Goal: Answer question/provide support: Share knowledge or assist other users

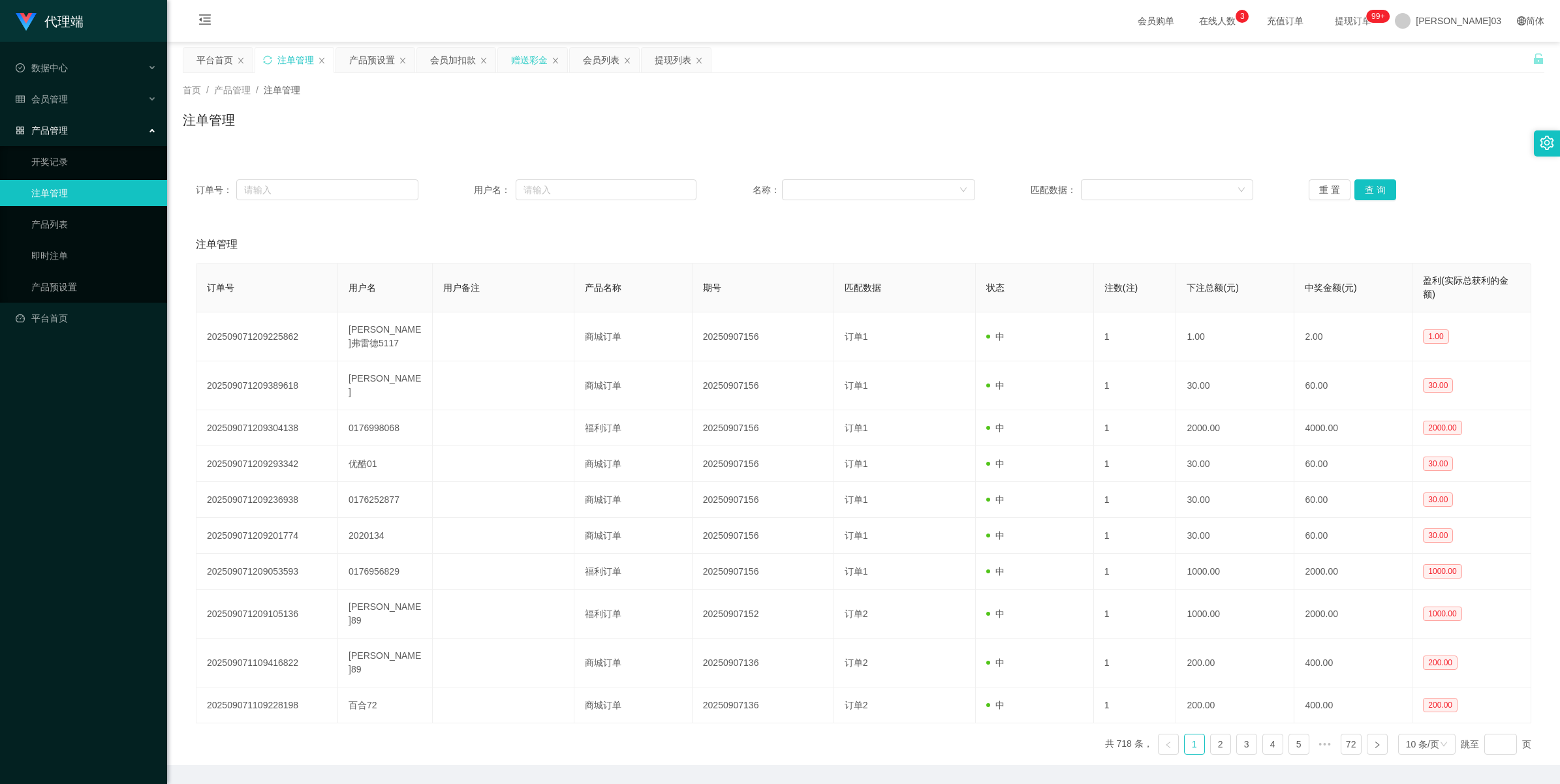
click at [526, 60] on div "赠送彩金" at bounding box center [530, 60] width 37 height 25
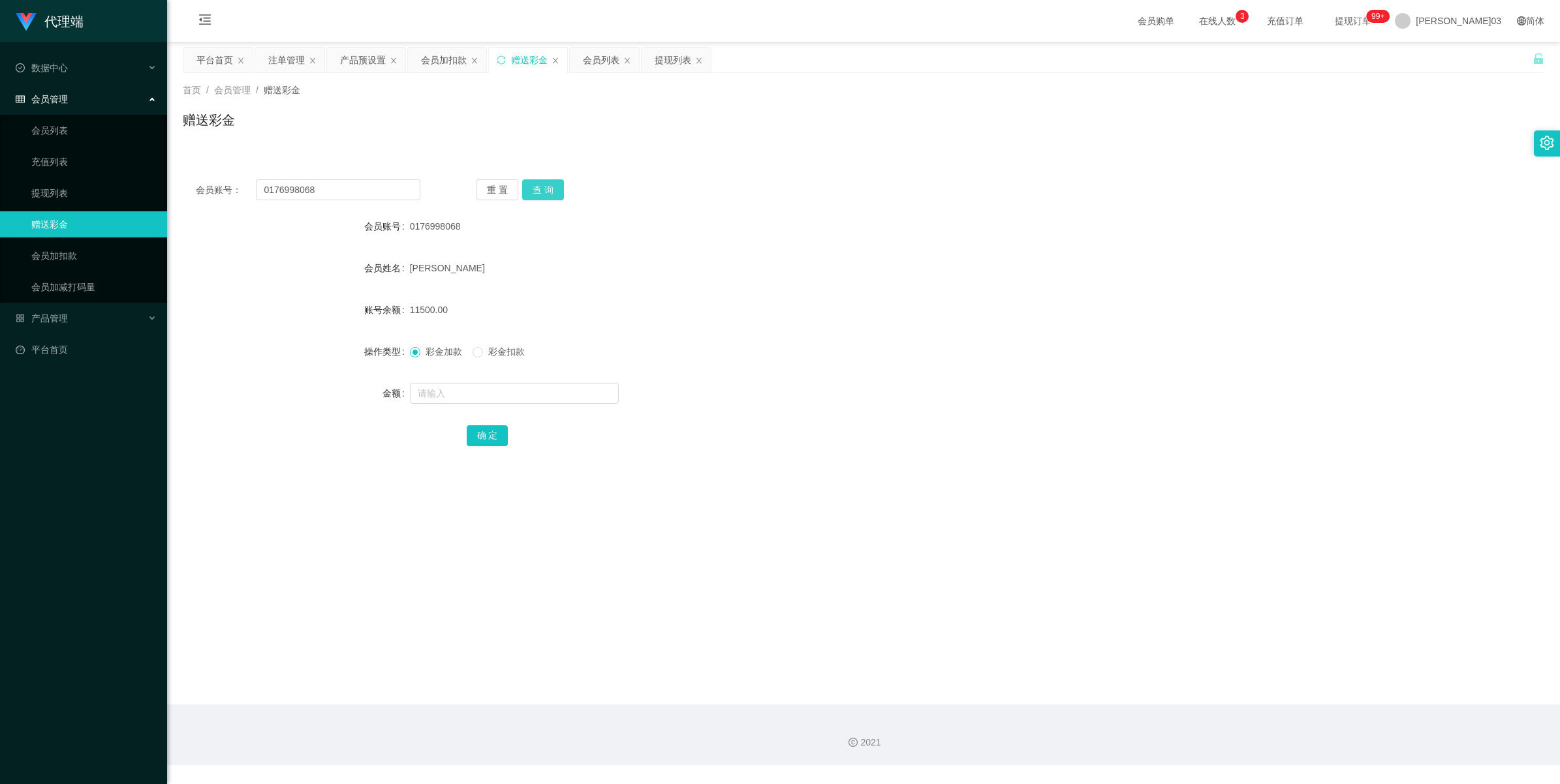
click at [547, 191] on button "查 询" at bounding box center [543, 190] width 42 height 21
click at [1064, 257] on div "[PERSON_NAME]" at bounding box center [807, 268] width 794 height 26
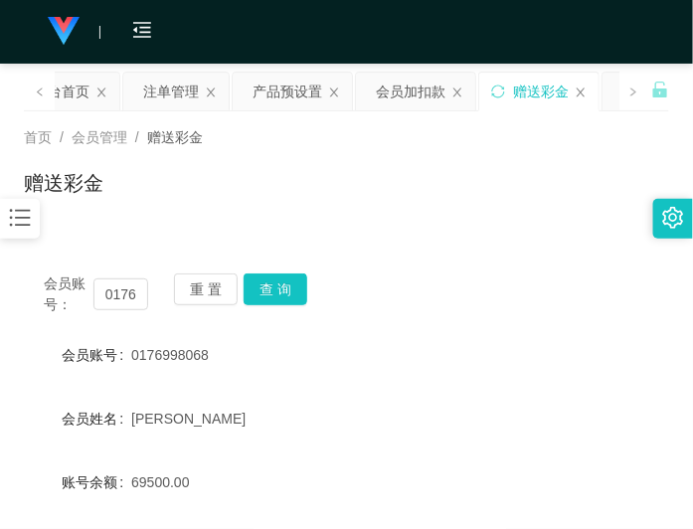
click at [409, 166] on div "首页 / 会员管理 / 赠送彩金 / 赠送彩金" at bounding box center [346, 170] width 645 height 87
drag, startPoint x: 272, startPoint y: 281, endPoint x: 285, endPoint y: 284, distance: 14.2
click at [272, 281] on button "查 询" at bounding box center [276, 290] width 64 height 32
click at [296, 88] on div "产品预设置" at bounding box center [288, 92] width 70 height 38
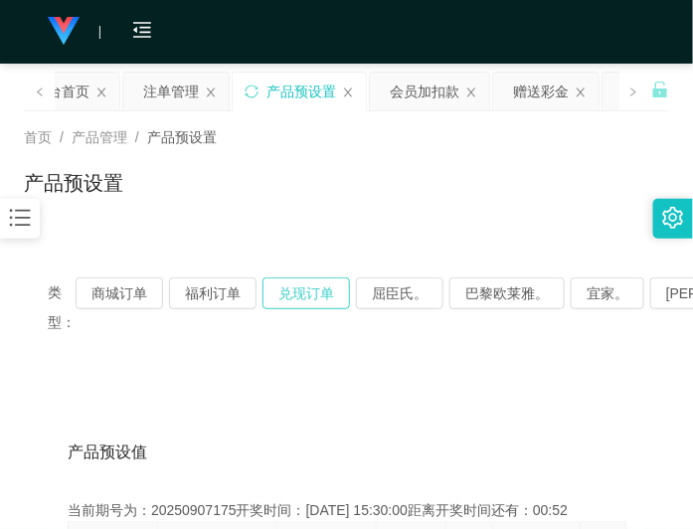
click at [284, 293] on button "兑现订单" at bounding box center [307, 293] width 88 height 32
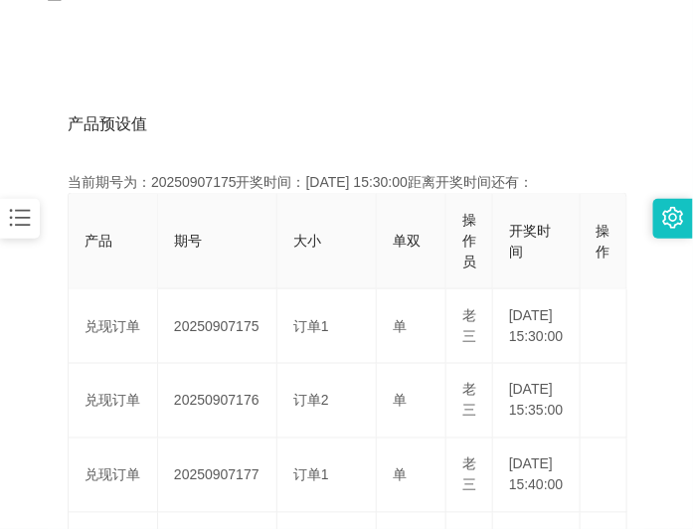
scroll to position [373, 0]
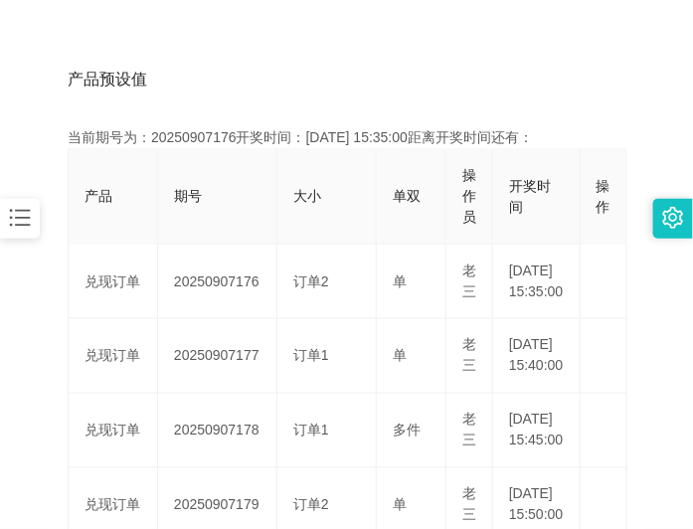
click at [191, 60] on div "产品预设值 添加期号" at bounding box center [347, 80] width 558 height 56
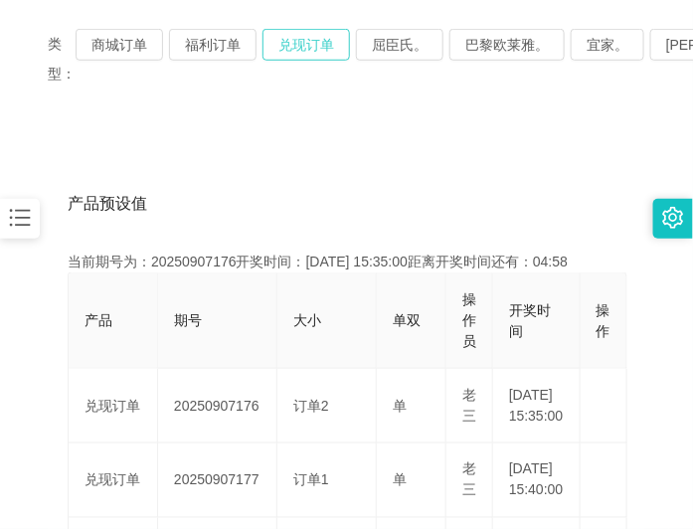
click at [310, 48] on button "兑现订单" at bounding box center [307, 45] width 88 height 32
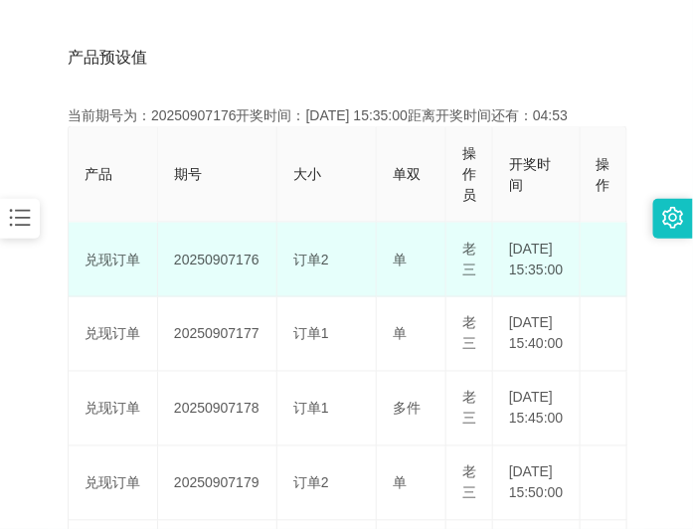
scroll to position [373, 0]
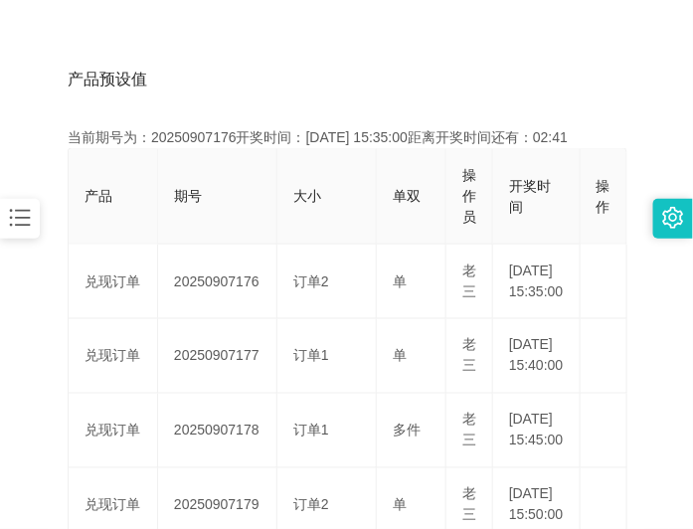
click at [255, 82] on div "产品预设值 添加期号" at bounding box center [347, 80] width 558 height 56
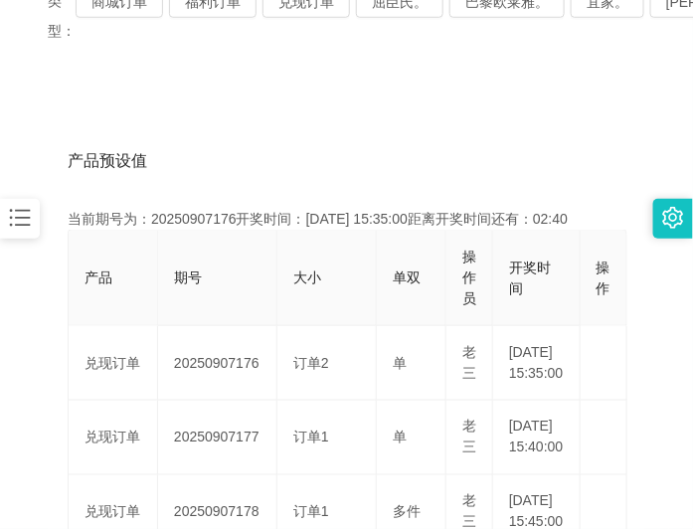
scroll to position [249, 0]
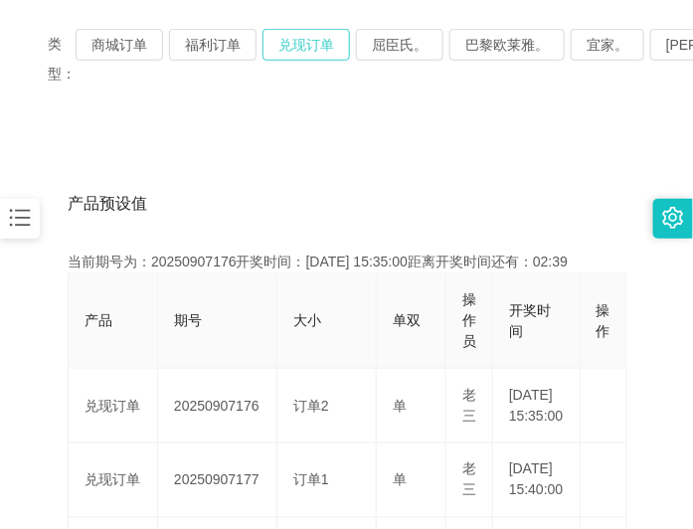
click at [314, 43] on button "兑现订单" at bounding box center [307, 45] width 88 height 32
click at [498, 205] on div "产品预设值 添加期号" at bounding box center [347, 204] width 558 height 56
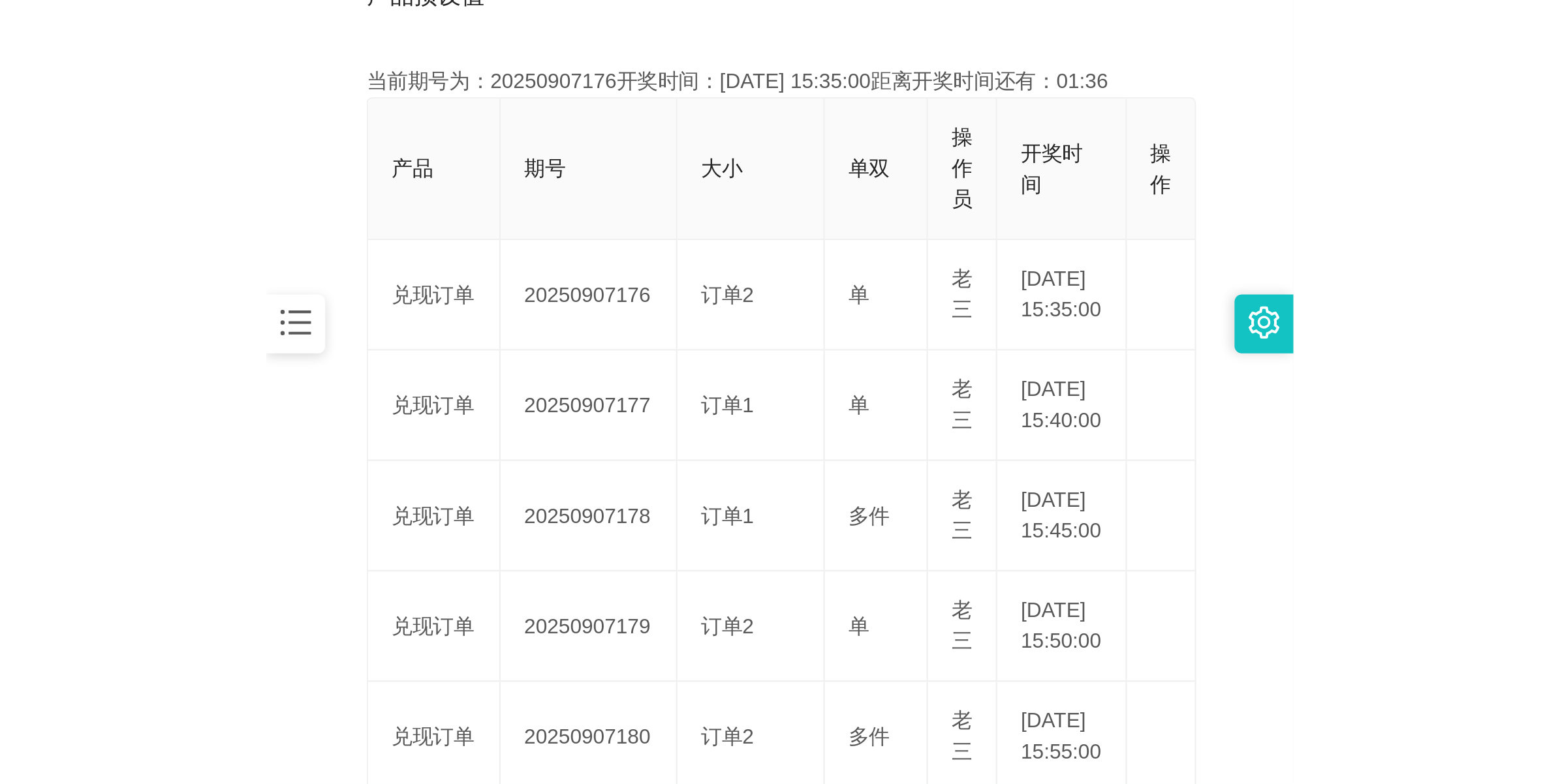
scroll to position [326, 0]
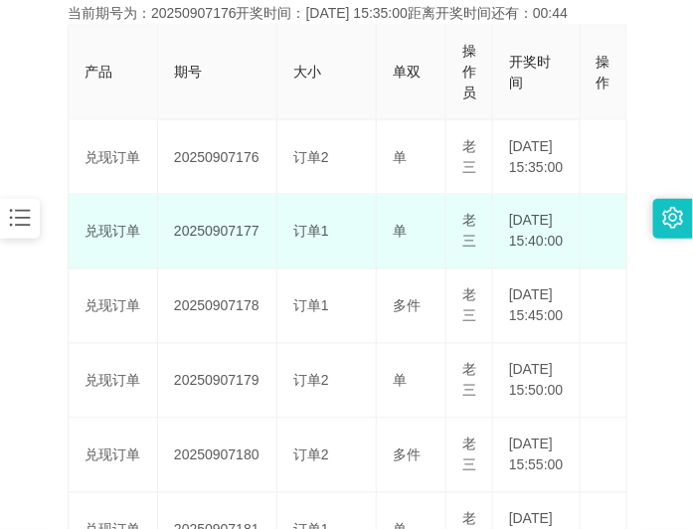
click at [227, 260] on td "20250907177" at bounding box center [217, 232] width 119 height 75
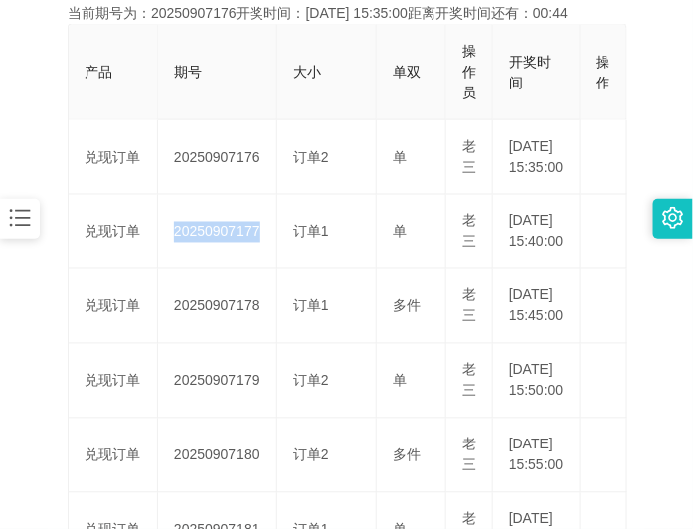
copy td "20250907177"
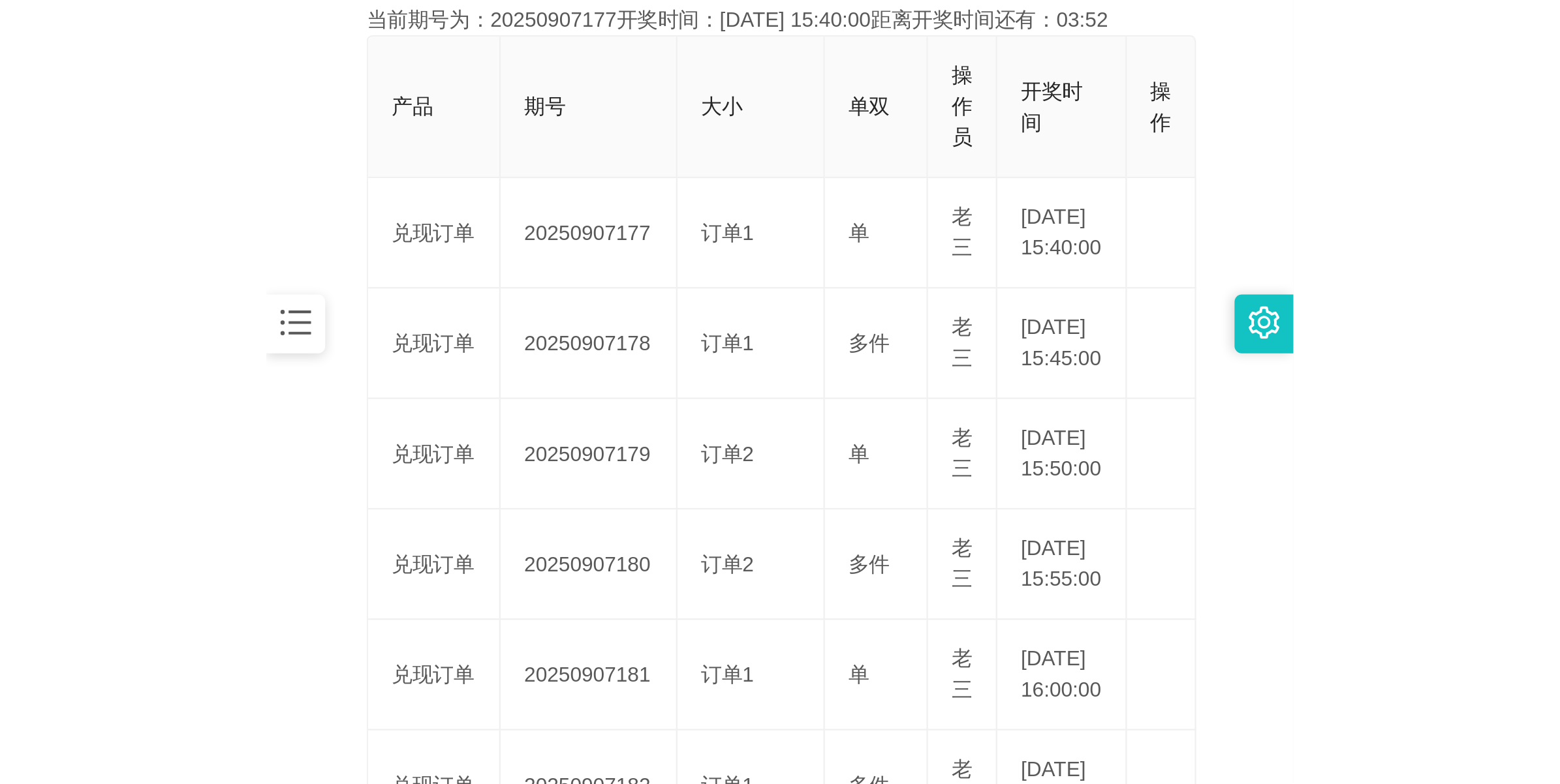
scroll to position [47, 0]
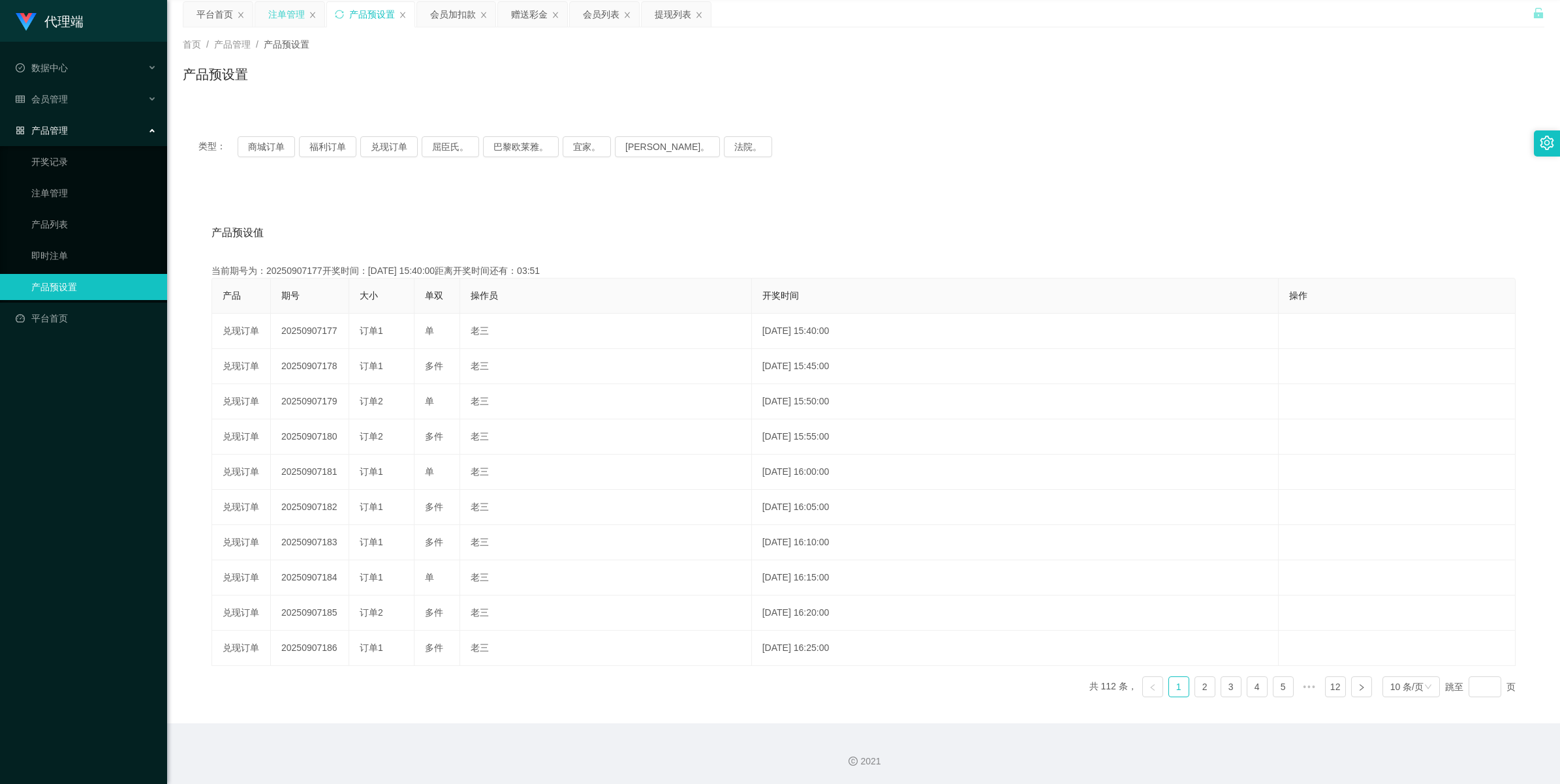
click at [272, 14] on div "注单管理" at bounding box center [287, 14] width 37 height 25
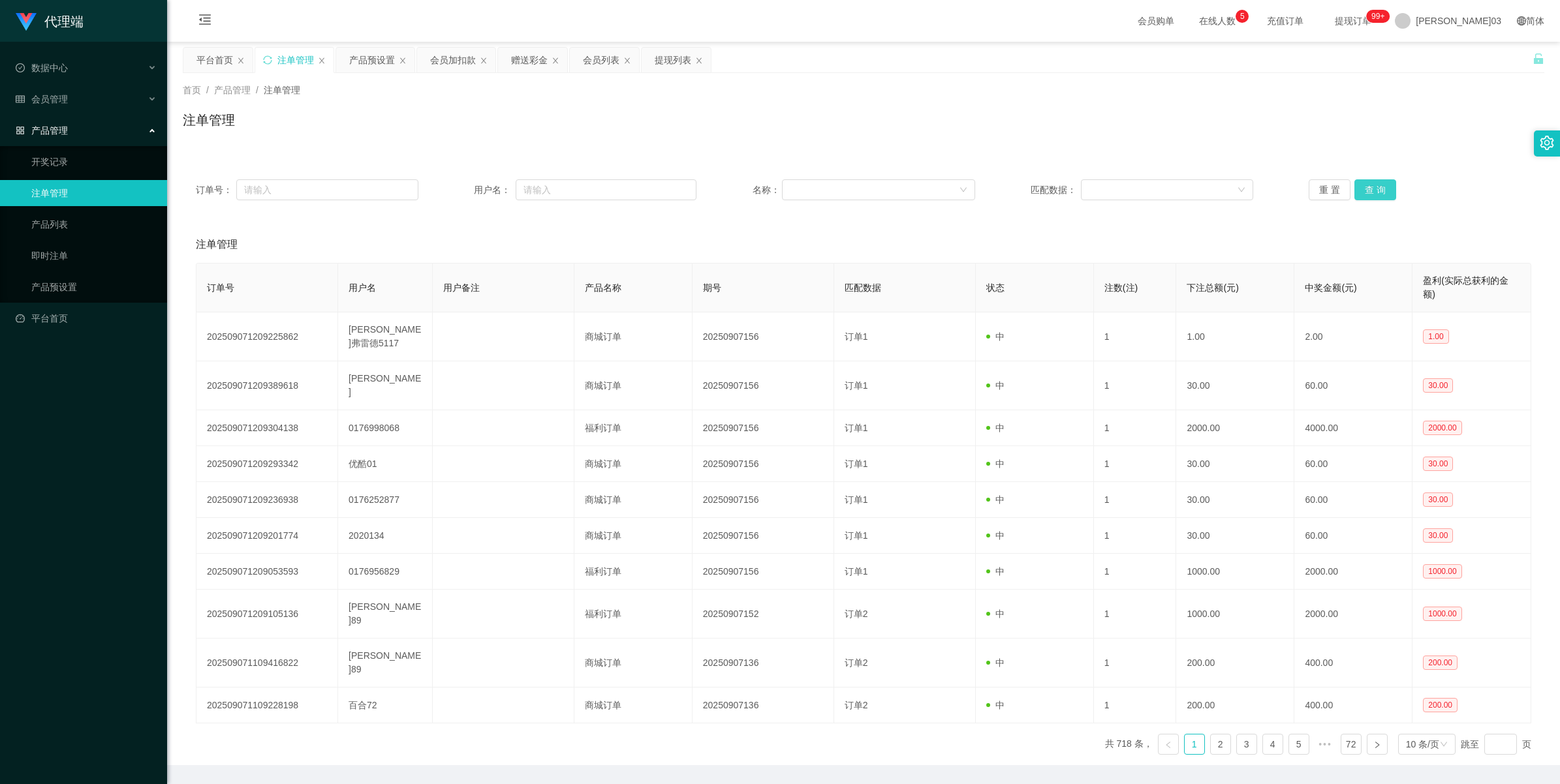
click at [1370, 193] on button "查 询" at bounding box center [1376, 190] width 42 height 21
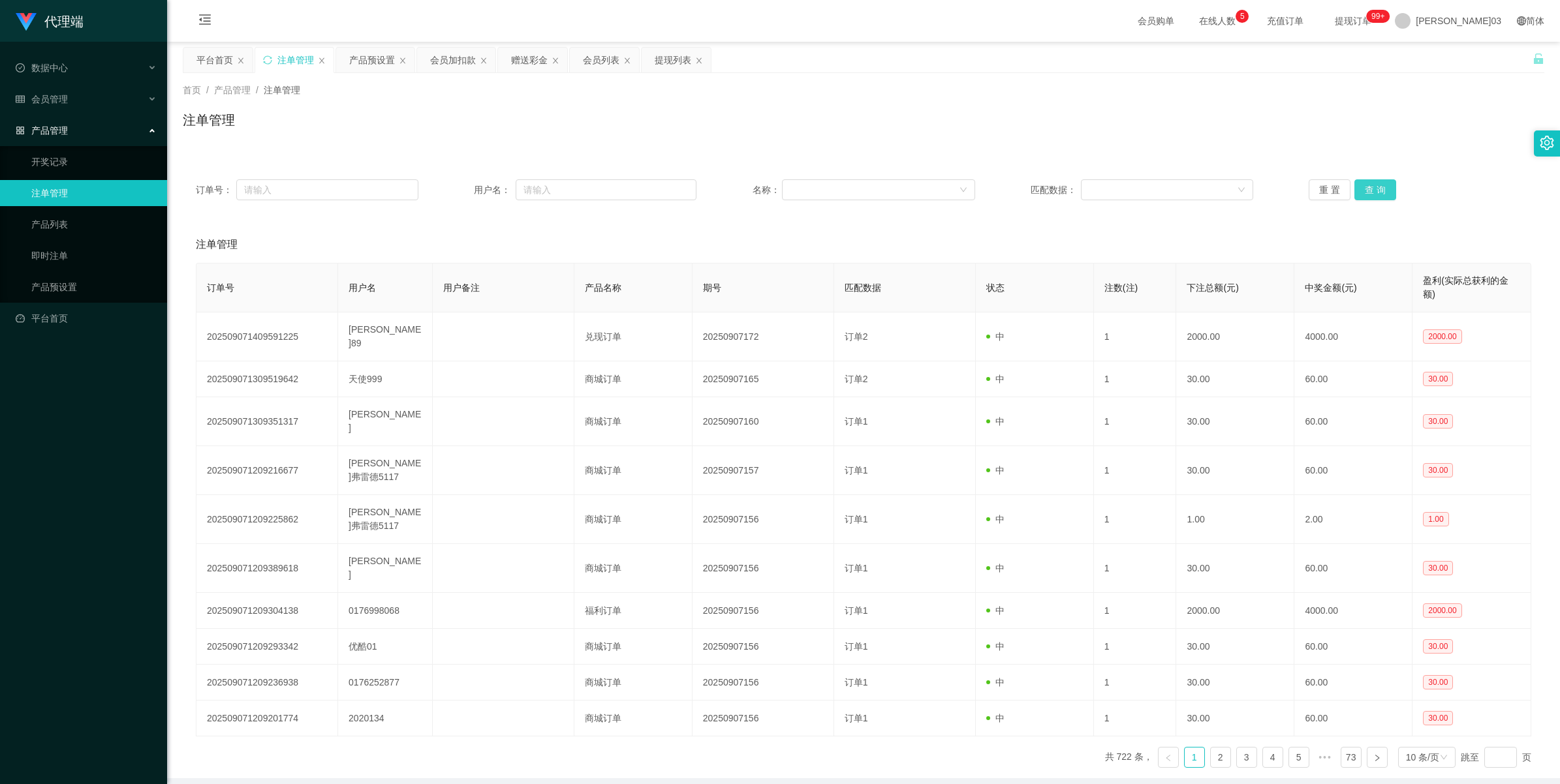
click at [1372, 191] on button "查 询" at bounding box center [1376, 190] width 42 height 21
click at [1368, 191] on button "查 询" at bounding box center [1376, 190] width 42 height 21
click at [1368, 191] on div "重 置 查 询" at bounding box center [1420, 190] width 222 height 21
click at [1368, 191] on button "查 询" at bounding box center [1383, 190] width 56 height 21
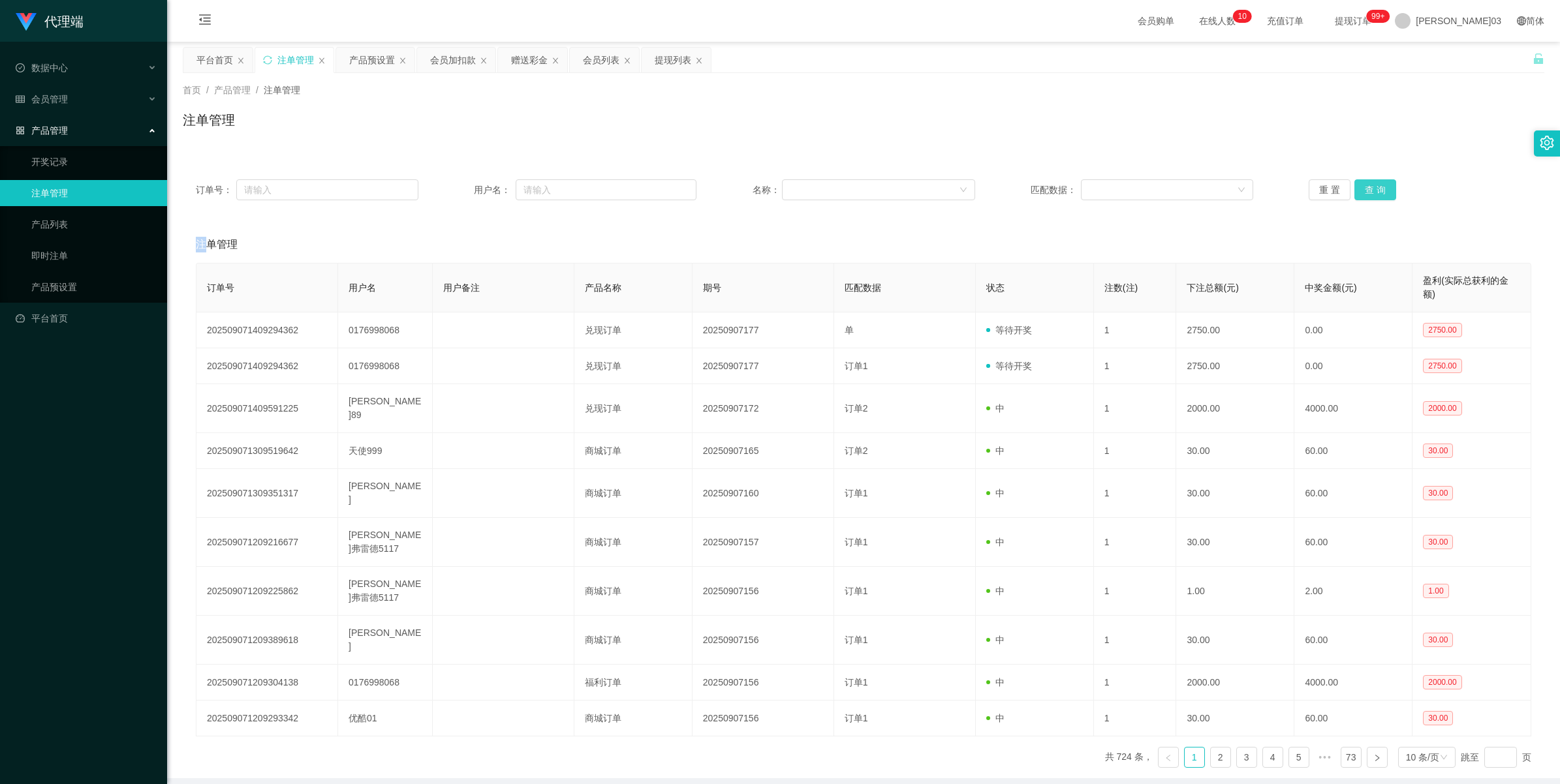
click at [1360, 194] on button "查 询" at bounding box center [1376, 190] width 42 height 21
click at [1365, 194] on button "查 询" at bounding box center [1376, 190] width 42 height 21
click at [1171, 141] on div "首页 / 产品管理 / 注单管理 / 注单管理" at bounding box center [864, 112] width 1393 height 77
click at [1189, 147] on div "首页 / 产品管理 / 注单管理 / 注单管理" at bounding box center [864, 112] width 1393 height 77
click at [1365, 193] on button "查 询" at bounding box center [1376, 190] width 42 height 21
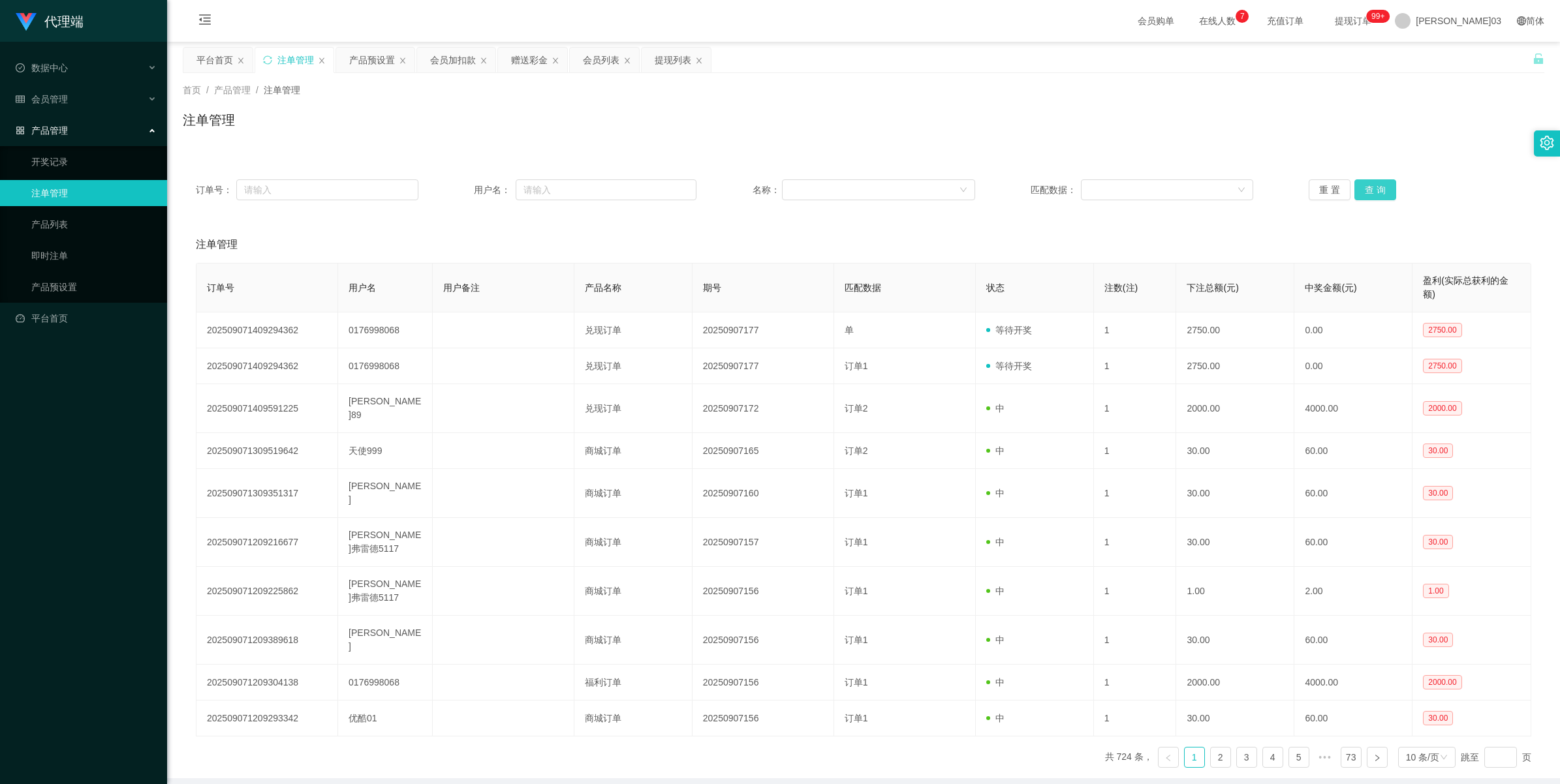
click at [1369, 193] on button "查 询" at bounding box center [1376, 190] width 42 height 21
click at [1372, 193] on button "查 询" at bounding box center [1376, 190] width 42 height 21
click at [1372, 192] on button "查 询" at bounding box center [1376, 190] width 42 height 21
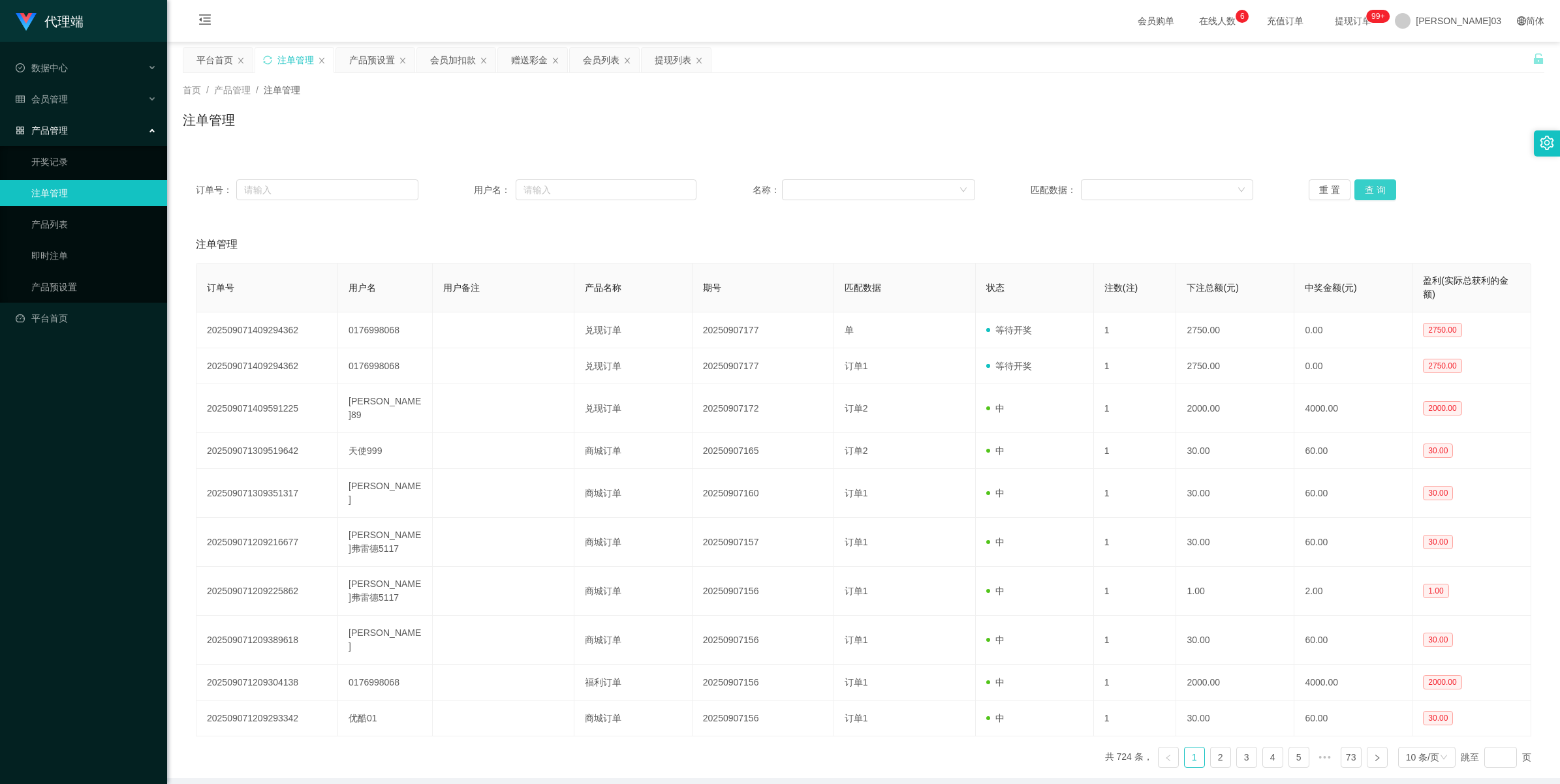
click at [1357, 188] on button "查 询" at bounding box center [1376, 190] width 42 height 21
click at [1372, 192] on button "查 询" at bounding box center [1376, 190] width 42 height 21
click at [1387, 190] on button "查 询" at bounding box center [1376, 190] width 42 height 21
click at [1381, 189] on button "查 询" at bounding box center [1376, 190] width 42 height 21
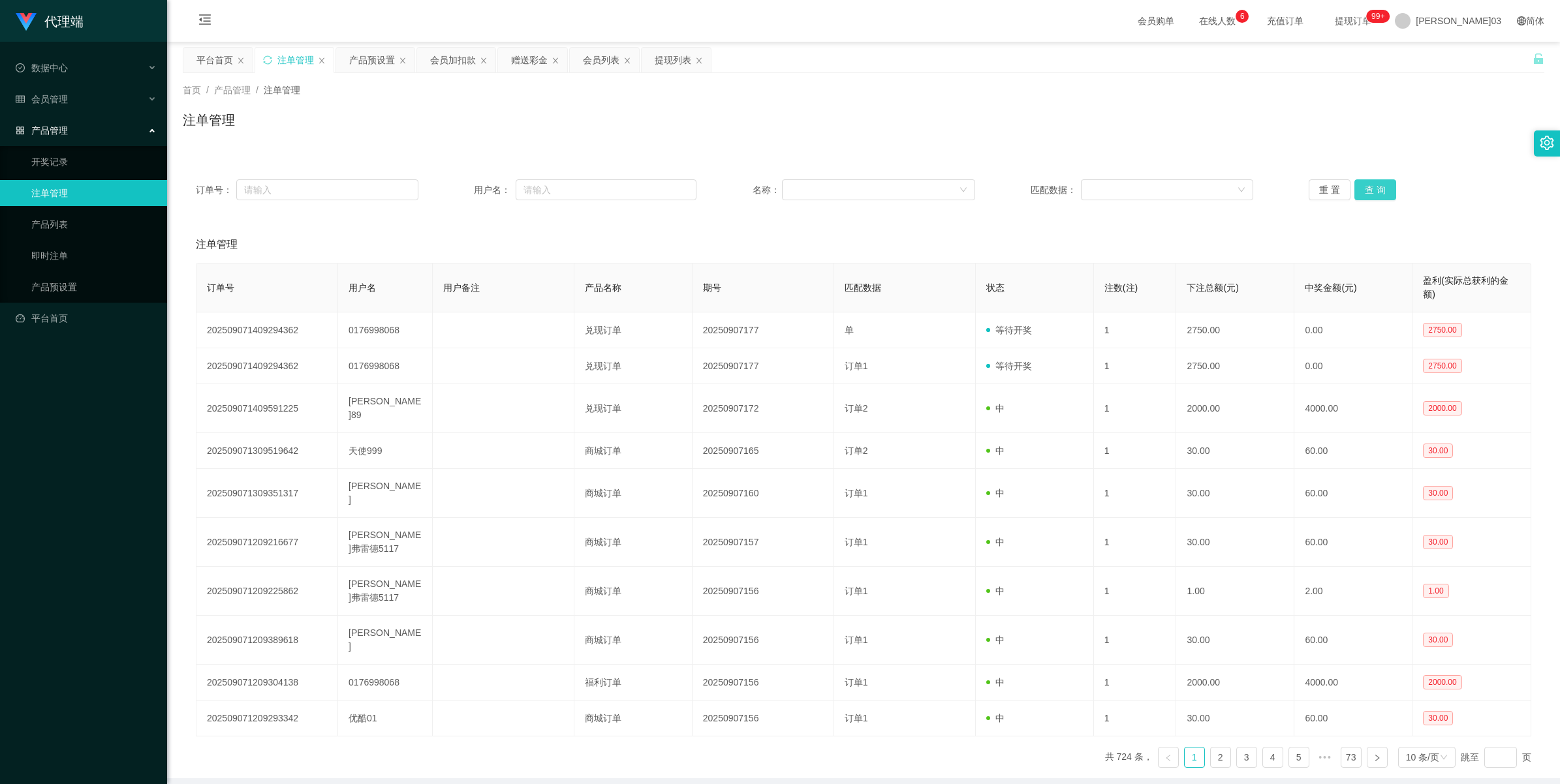
click at [1381, 189] on button "查 询" at bounding box center [1376, 190] width 42 height 21
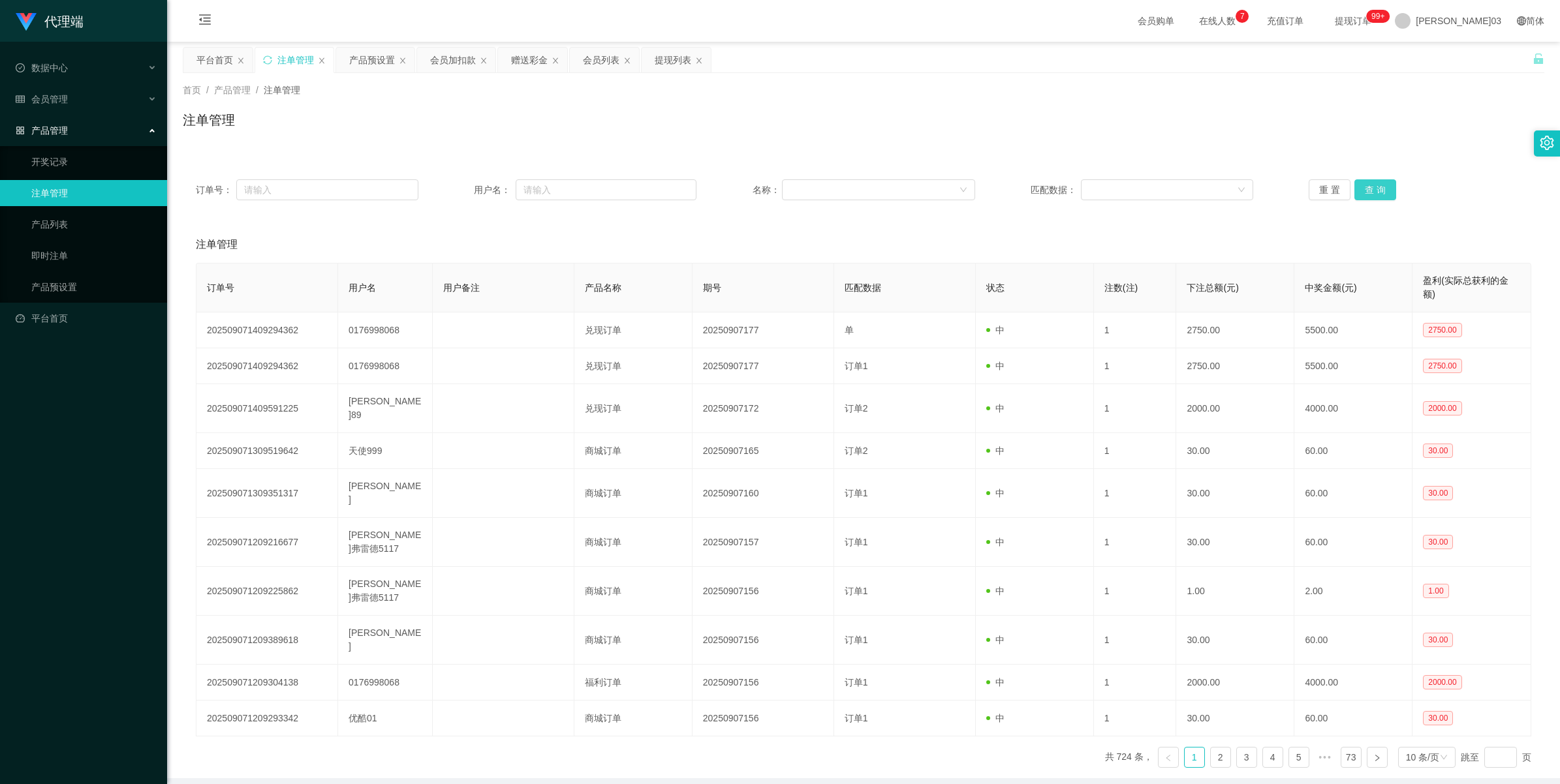
click at [1381, 189] on button "查 询" at bounding box center [1376, 190] width 42 height 21
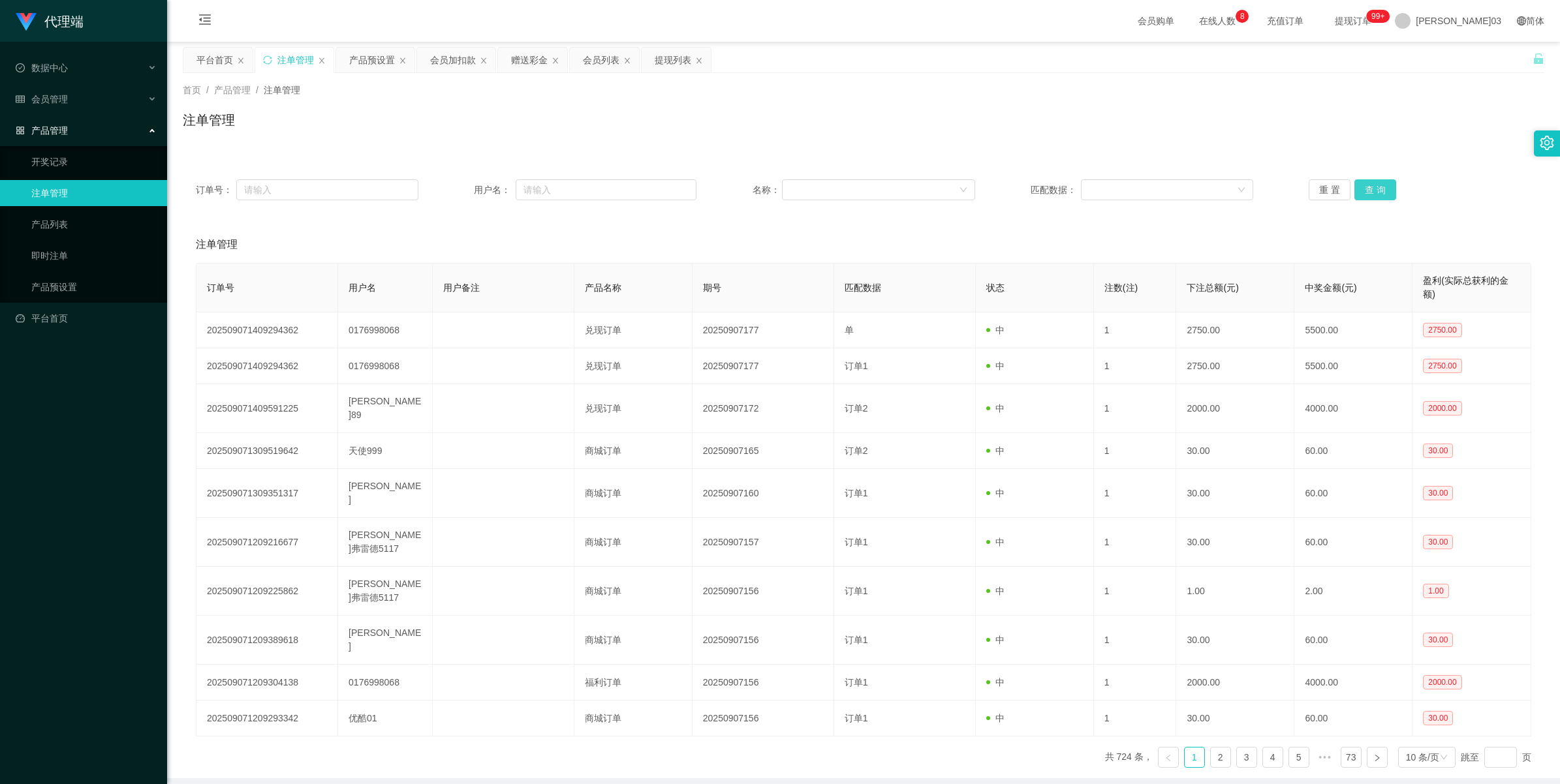
click at [1376, 186] on button "查 询" at bounding box center [1376, 190] width 42 height 21
click at [1378, 187] on button "查 询" at bounding box center [1376, 190] width 42 height 21
click at [1370, 193] on button "查 询" at bounding box center [1376, 190] width 42 height 21
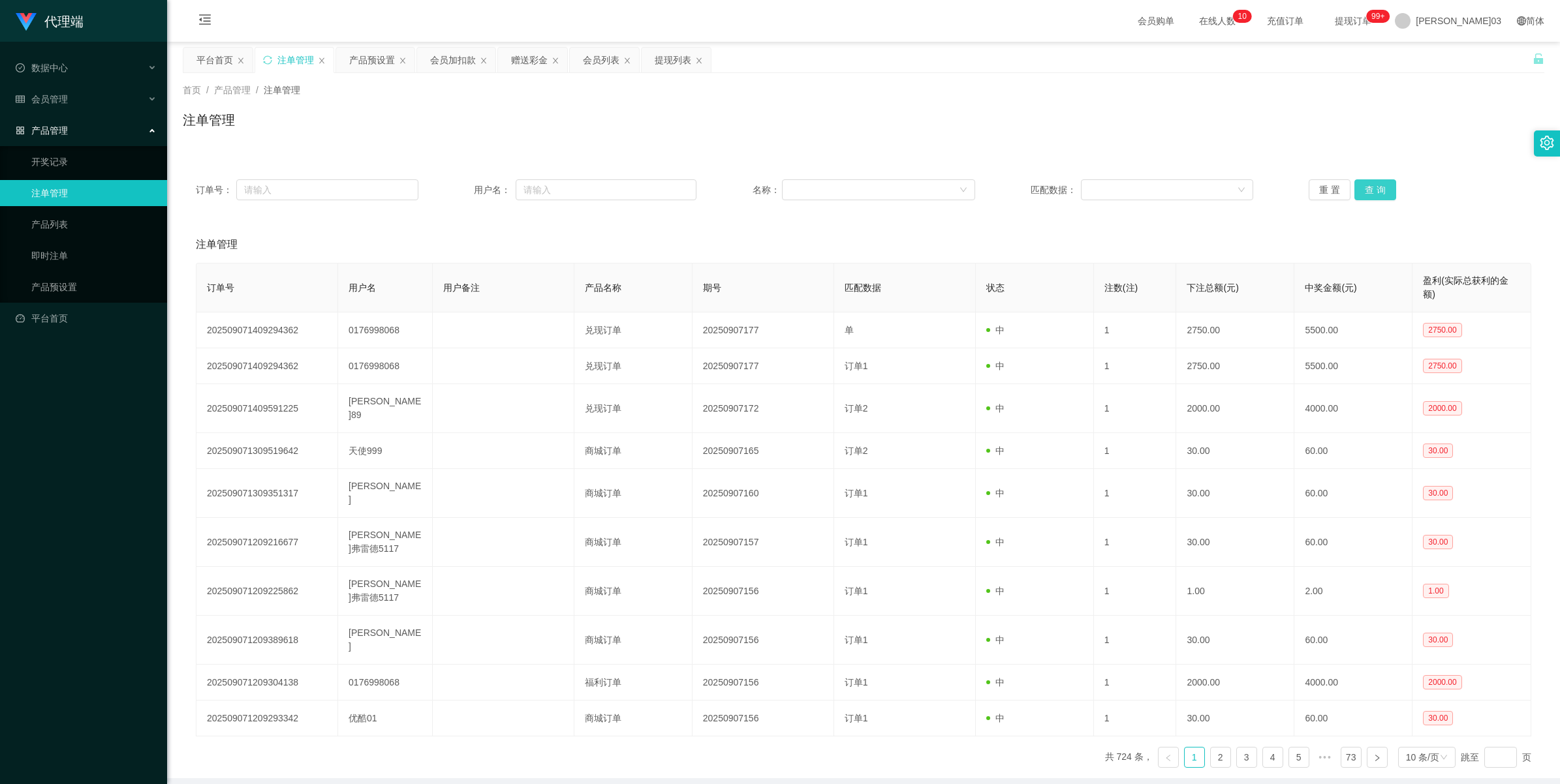
click at [1370, 193] on button "查 询" at bounding box center [1376, 190] width 42 height 21
click at [1372, 196] on button "查 询" at bounding box center [1376, 190] width 42 height 21
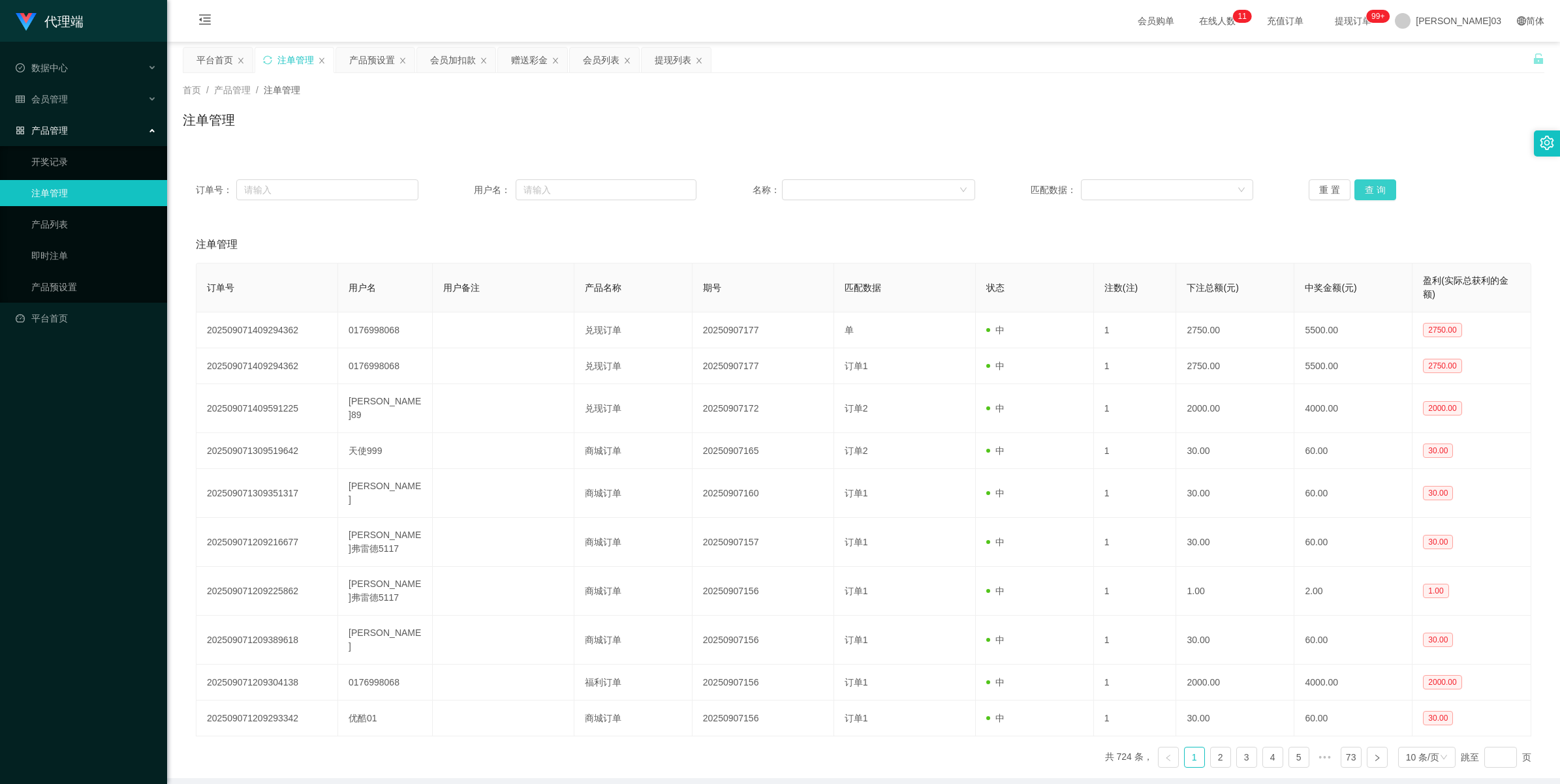
click at [1372, 196] on button "查 询" at bounding box center [1376, 190] width 42 height 21
click at [1378, 193] on button "查 询" at bounding box center [1376, 190] width 42 height 21
click at [1375, 186] on button "查 询" at bounding box center [1376, 190] width 42 height 21
click at [1378, 190] on button "查 询" at bounding box center [1376, 190] width 42 height 21
click at [1358, 197] on button "查 询" at bounding box center [1376, 190] width 42 height 21
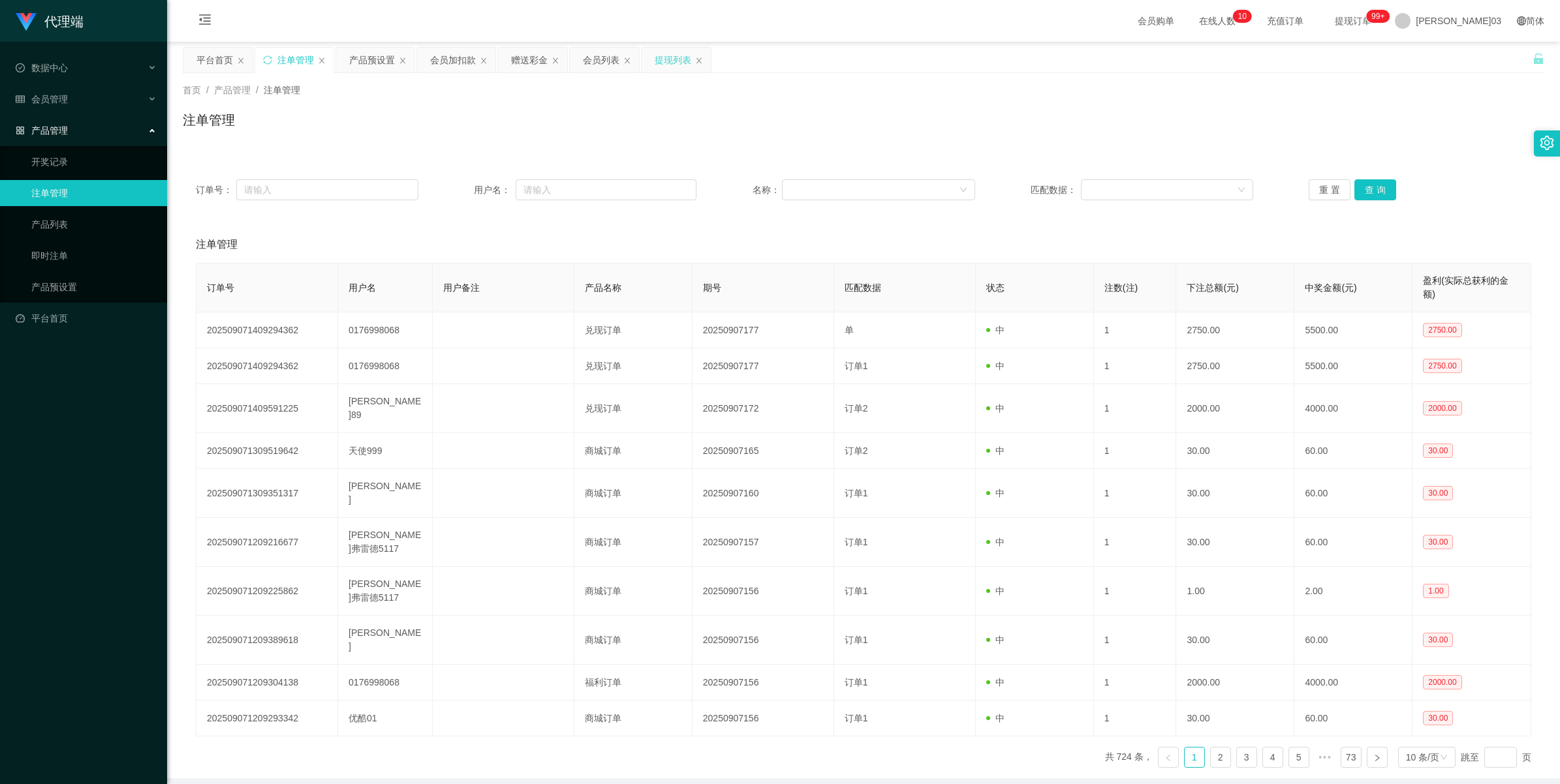
click at [667, 59] on div "提现列表" at bounding box center [673, 60] width 37 height 25
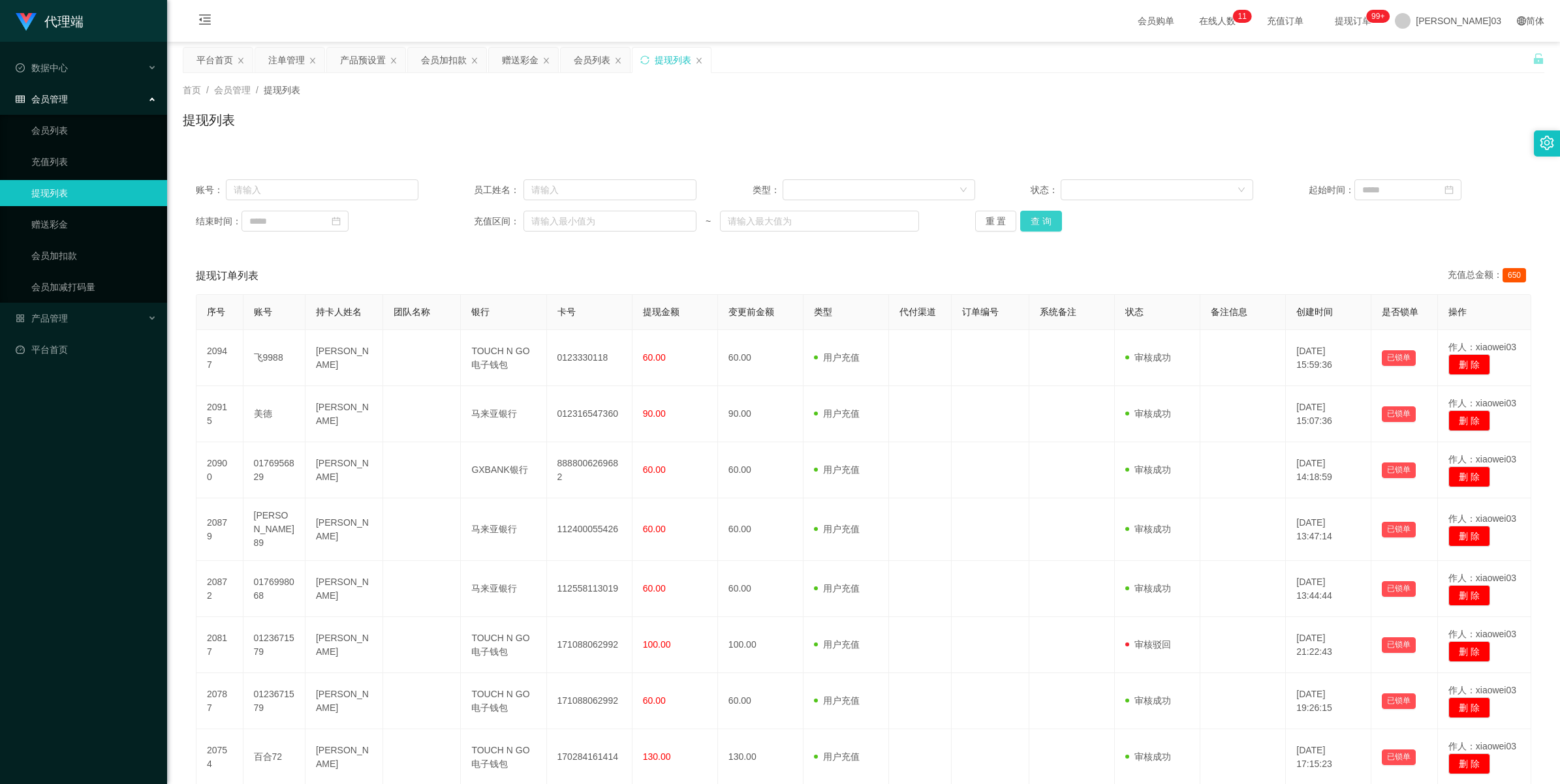
click at [1042, 217] on button "查 询" at bounding box center [1042, 221] width 42 height 21
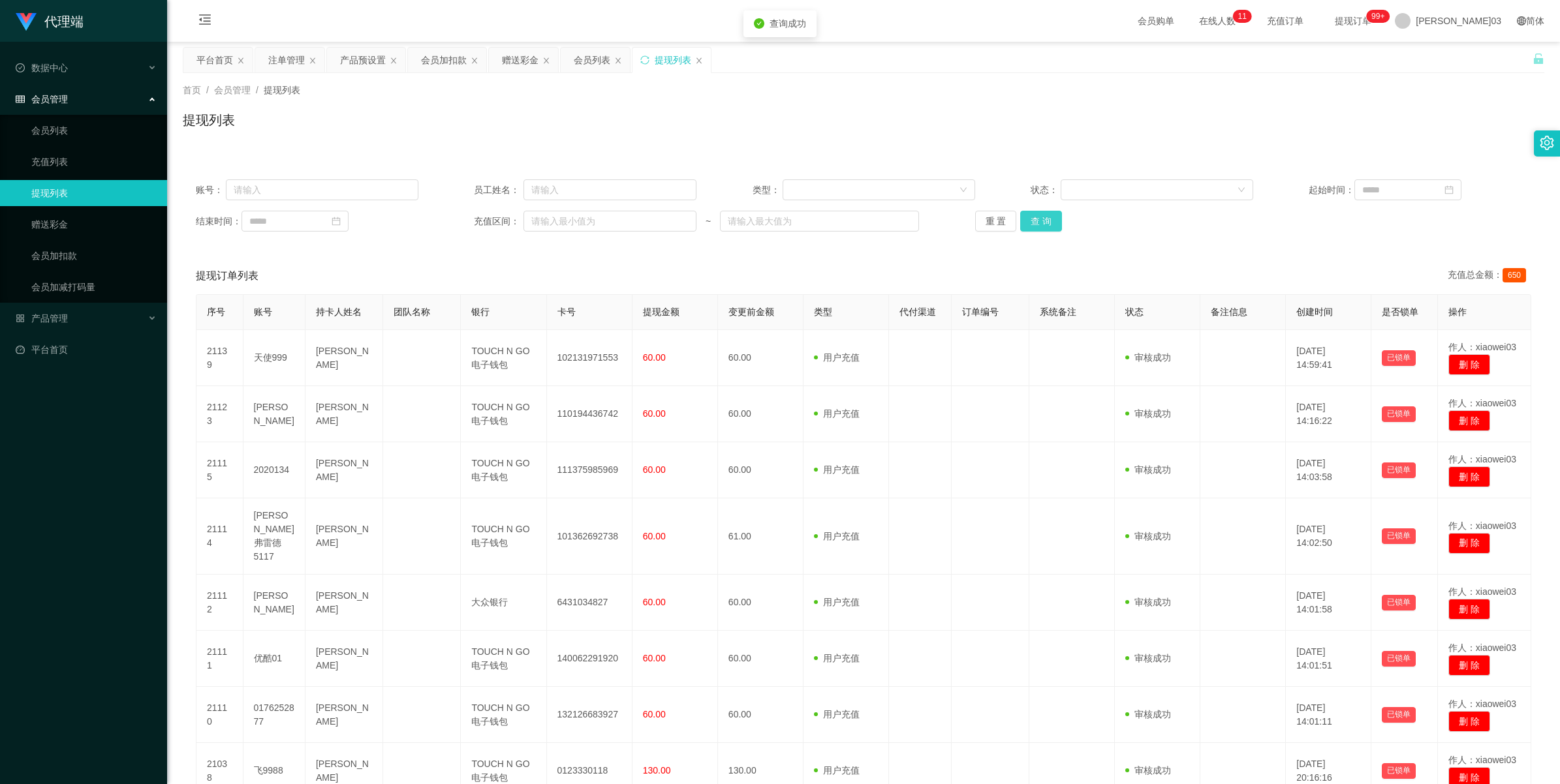
click at [1042, 217] on button "查 询" at bounding box center [1042, 221] width 42 height 21
click at [1042, 217] on div "重 置 查 询" at bounding box center [1086, 221] width 222 height 21
click at [1042, 217] on button "查 询" at bounding box center [1042, 221] width 42 height 21
click at [1042, 217] on div "重 置 查 询" at bounding box center [1086, 221] width 222 height 21
click at [1042, 217] on button "查 询" at bounding box center [1042, 221] width 42 height 21
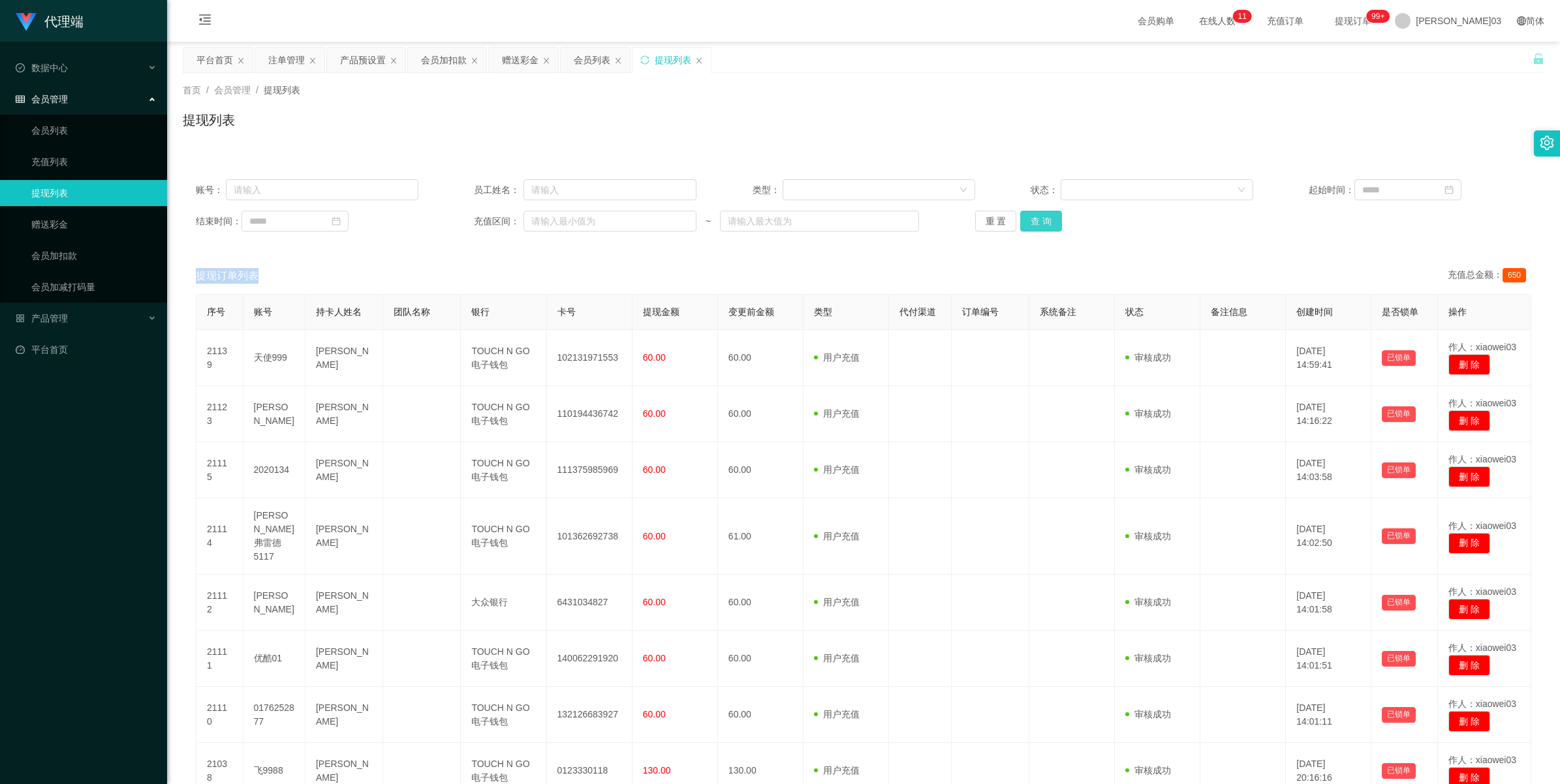
click at [1038, 216] on button "查 询" at bounding box center [1042, 221] width 42 height 21
click at [1043, 218] on button "查 询" at bounding box center [1042, 221] width 42 height 21
click at [1045, 220] on button "查 询" at bounding box center [1042, 221] width 42 height 21
click at [993, 223] on button "重 置" at bounding box center [996, 221] width 42 height 21
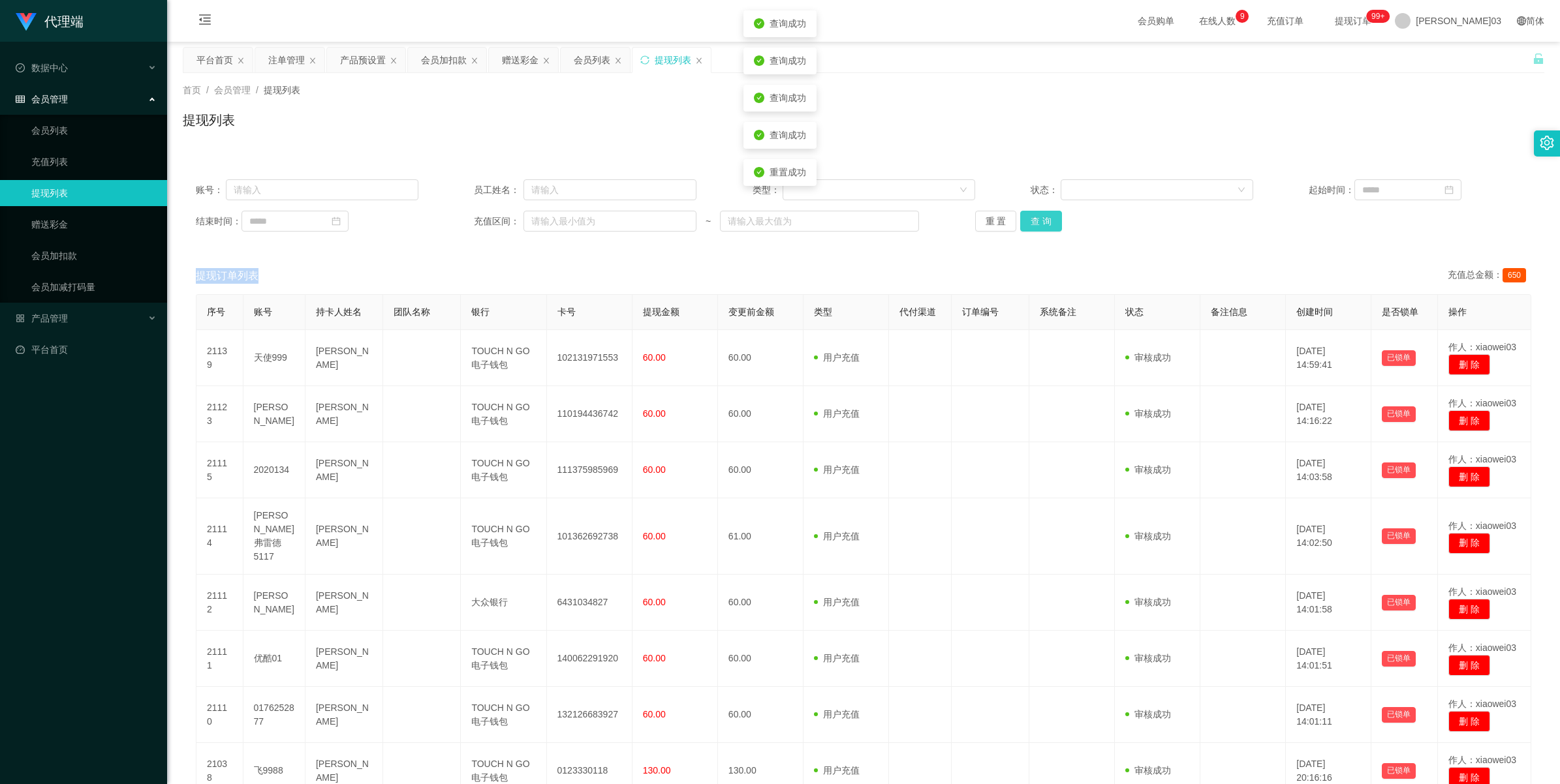
click at [1040, 222] on button "查 询" at bounding box center [1042, 221] width 42 height 21
click at [1051, 216] on button "查 询" at bounding box center [1042, 221] width 42 height 21
click at [1047, 216] on button "查 询" at bounding box center [1042, 221] width 42 height 21
click at [1048, 216] on button "查 询" at bounding box center [1042, 221] width 42 height 21
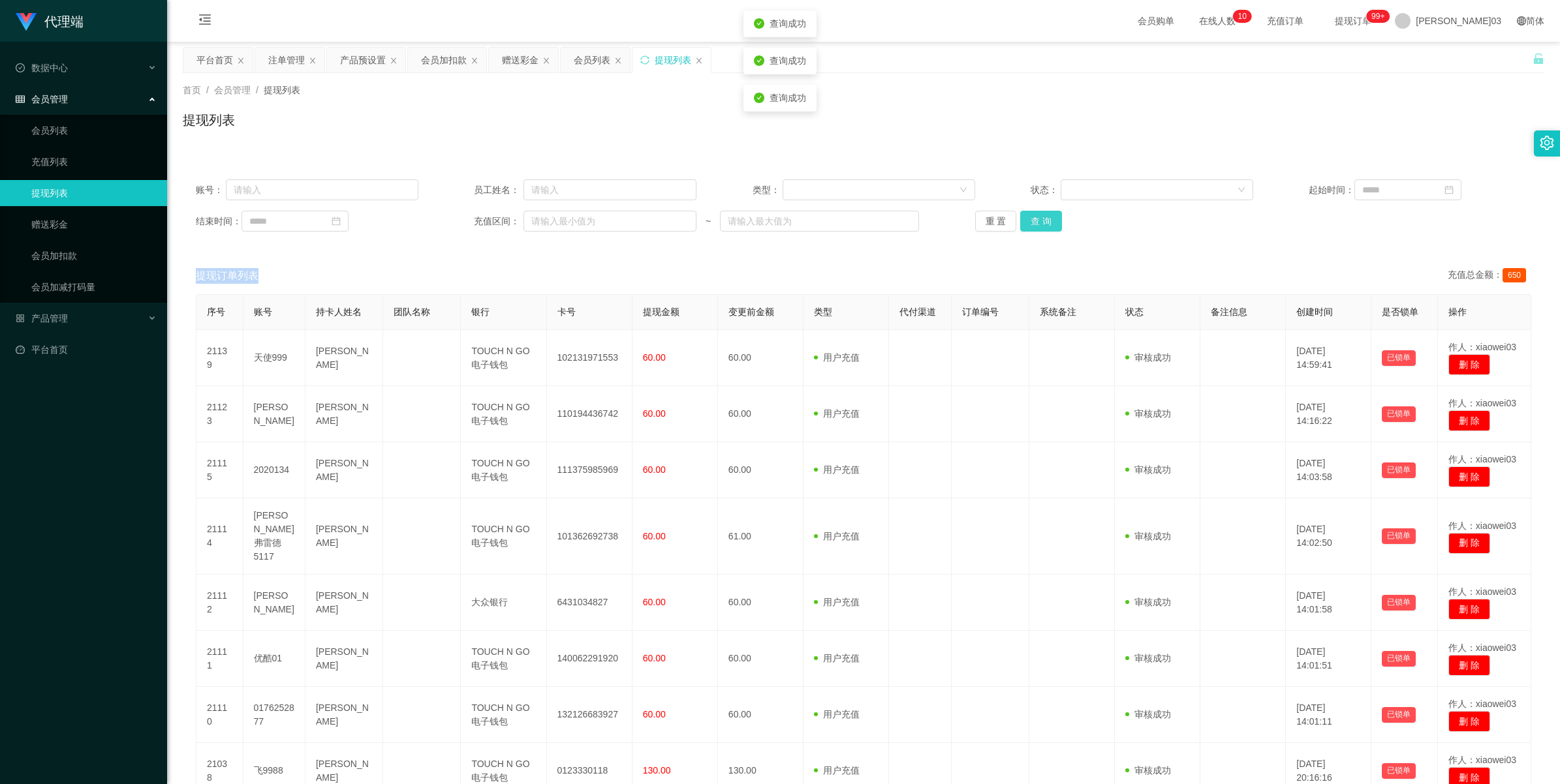
click at [1026, 230] on button "查 询" at bounding box center [1042, 221] width 42 height 21
click at [1047, 222] on button "查 询" at bounding box center [1042, 221] width 42 height 21
click at [1036, 217] on button "查 询" at bounding box center [1042, 221] width 42 height 21
click at [1039, 217] on button "查 询" at bounding box center [1042, 221] width 42 height 21
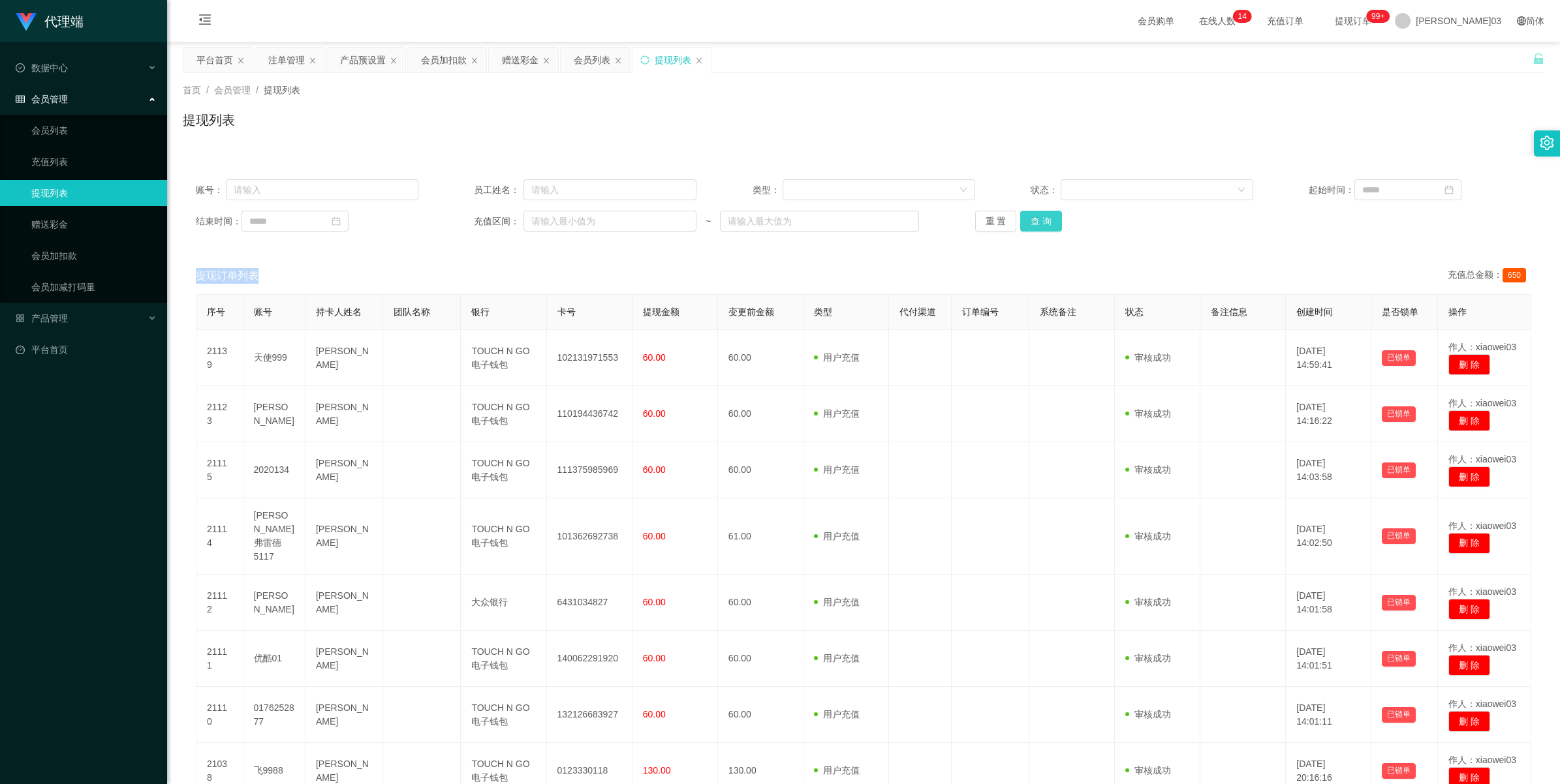
click at [1038, 217] on button "查 询" at bounding box center [1042, 221] width 42 height 21
click at [1038, 225] on button "查 询" at bounding box center [1042, 221] width 42 height 21
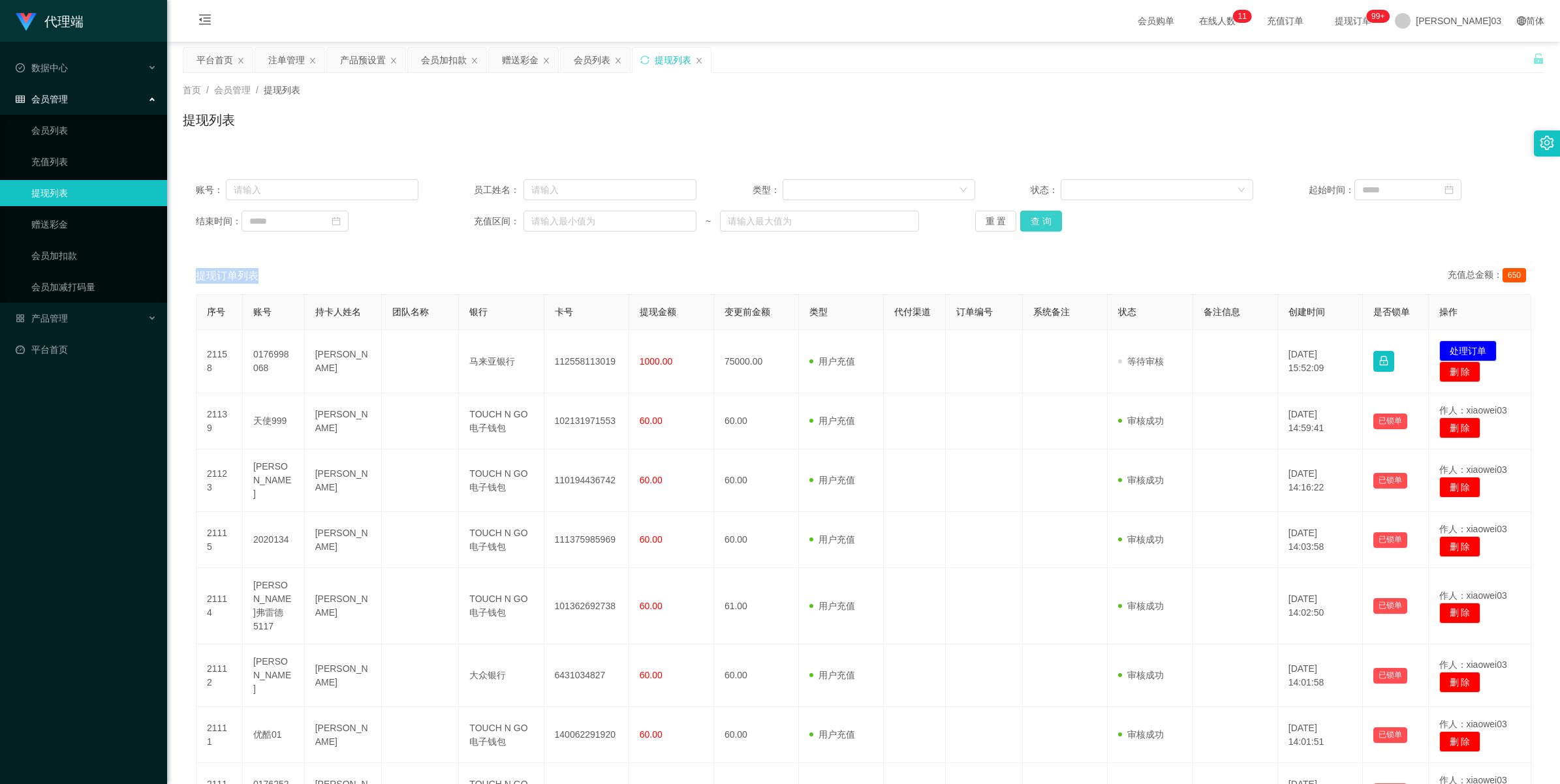
click at [1042, 223] on button "查 询" at bounding box center [1042, 221] width 42 height 21
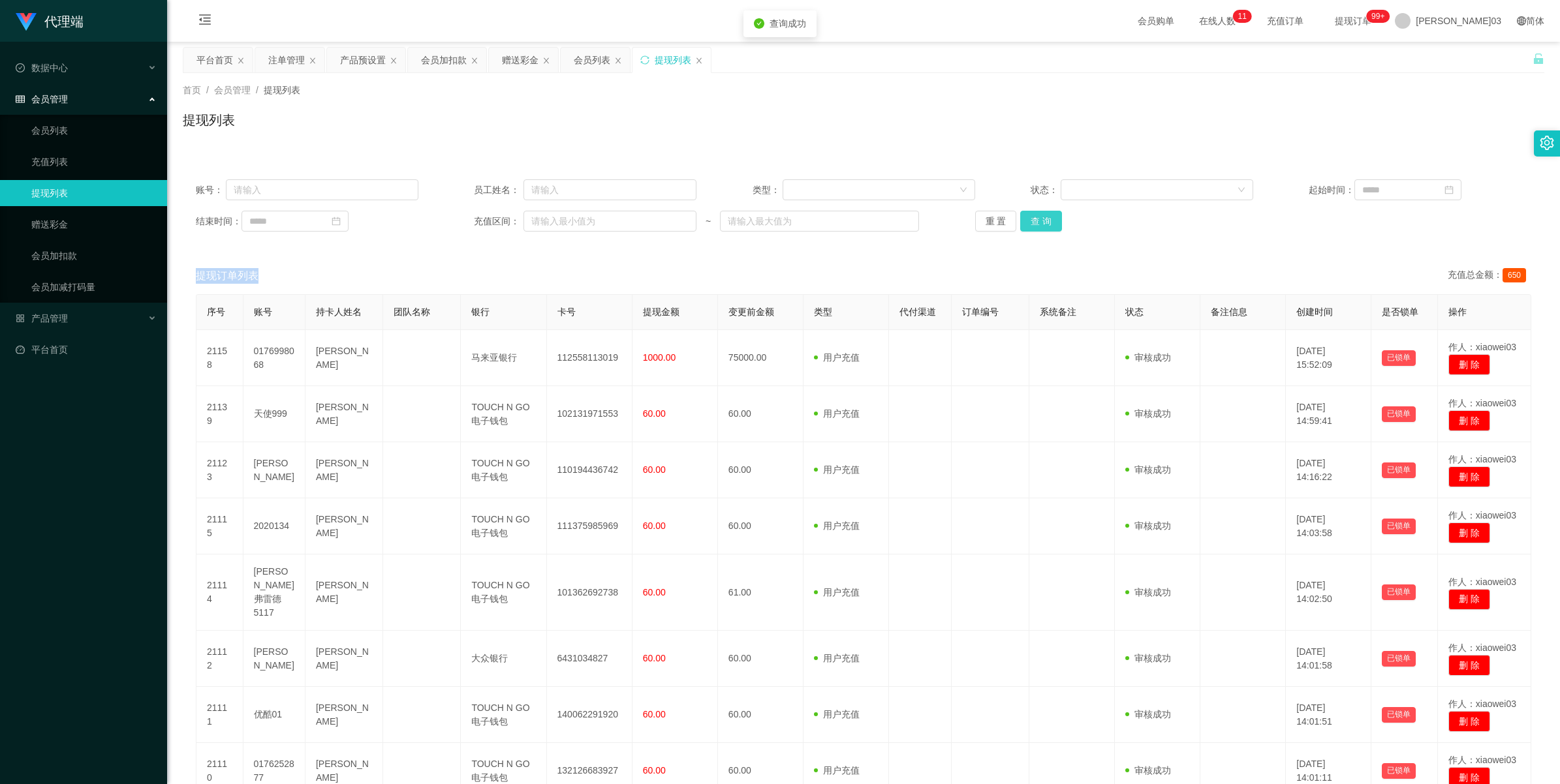
click at [1042, 223] on button "查 询" at bounding box center [1042, 221] width 42 height 21
click at [1038, 220] on button "查 询" at bounding box center [1042, 221] width 42 height 21
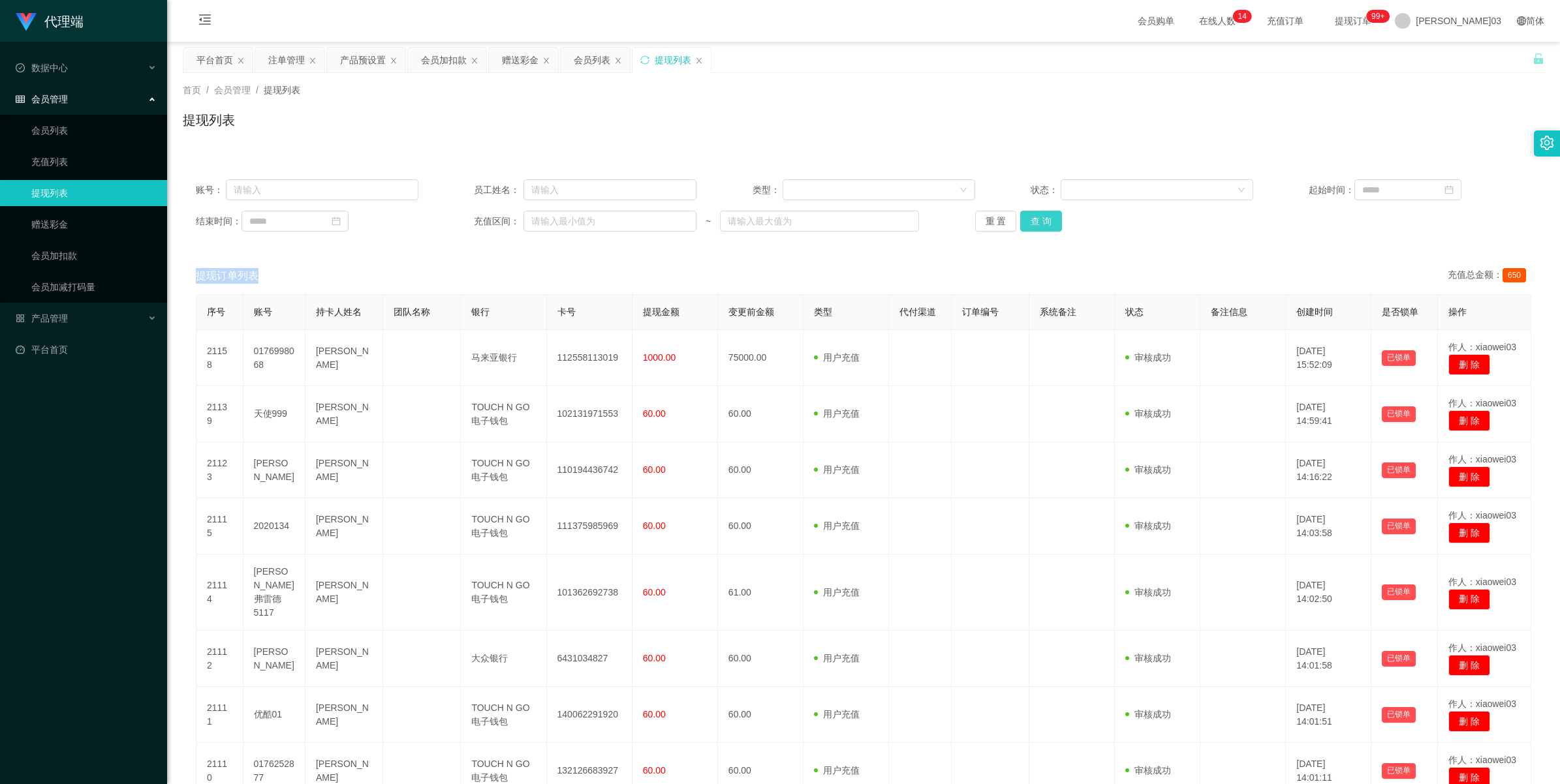
click at [1056, 225] on button "查 询" at bounding box center [1042, 221] width 42 height 21
click at [1049, 220] on button "查 询" at bounding box center [1042, 221] width 42 height 21
click at [1051, 220] on button "查 询" at bounding box center [1042, 221] width 42 height 21
click at [1028, 218] on button "查 询" at bounding box center [1042, 221] width 42 height 21
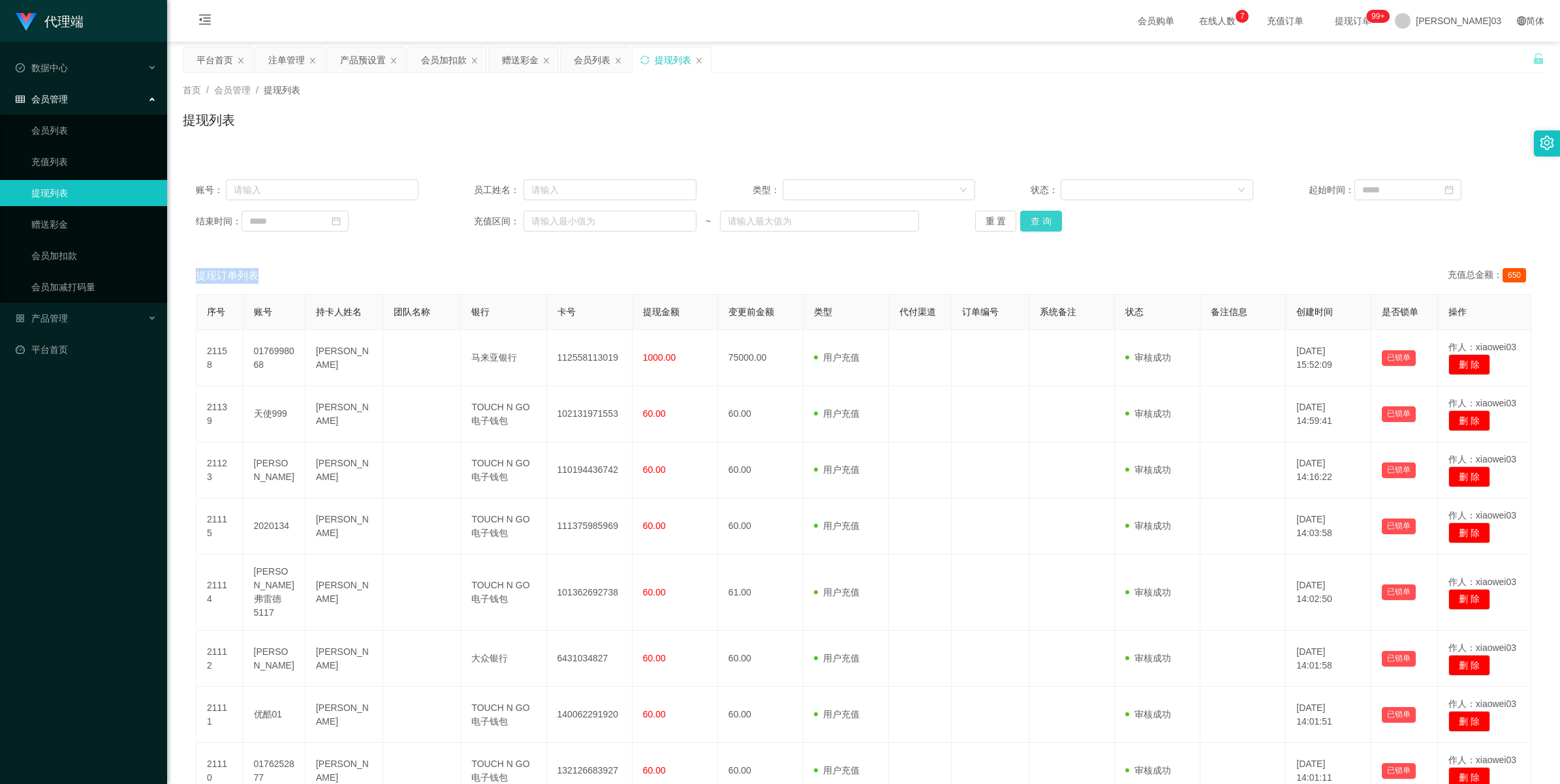
click at [1044, 218] on button "查 询" at bounding box center [1042, 221] width 42 height 21
click at [1045, 218] on button "查 询" at bounding box center [1042, 221] width 42 height 21
click at [1043, 215] on button "查 询" at bounding box center [1042, 221] width 42 height 21
click at [1035, 217] on button "查 询" at bounding box center [1042, 221] width 42 height 21
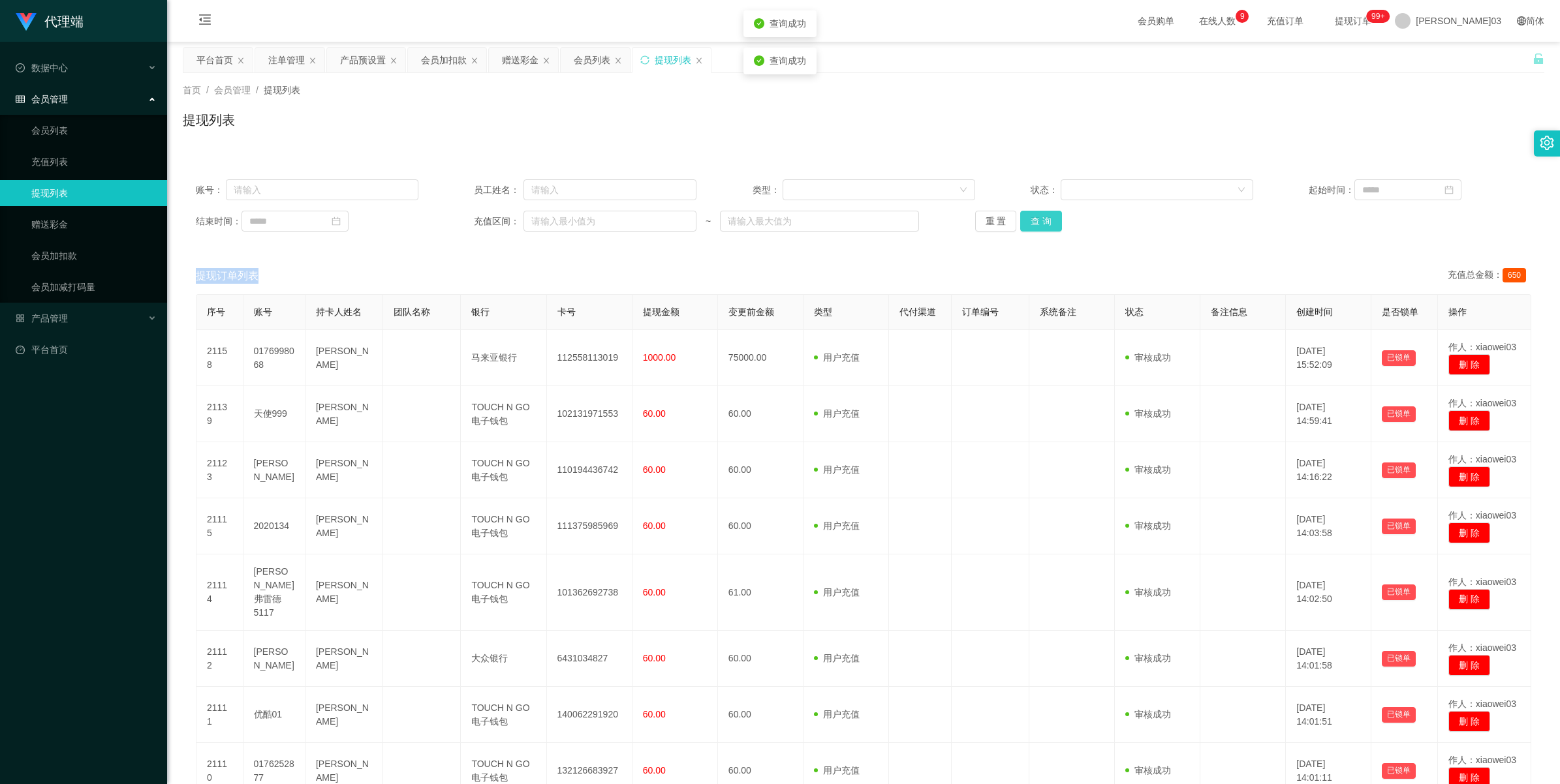
click at [1035, 217] on button "查 询" at bounding box center [1042, 221] width 42 height 21
click at [1038, 224] on button "查 询" at bounding box center [1042, 221] width 42 height 21
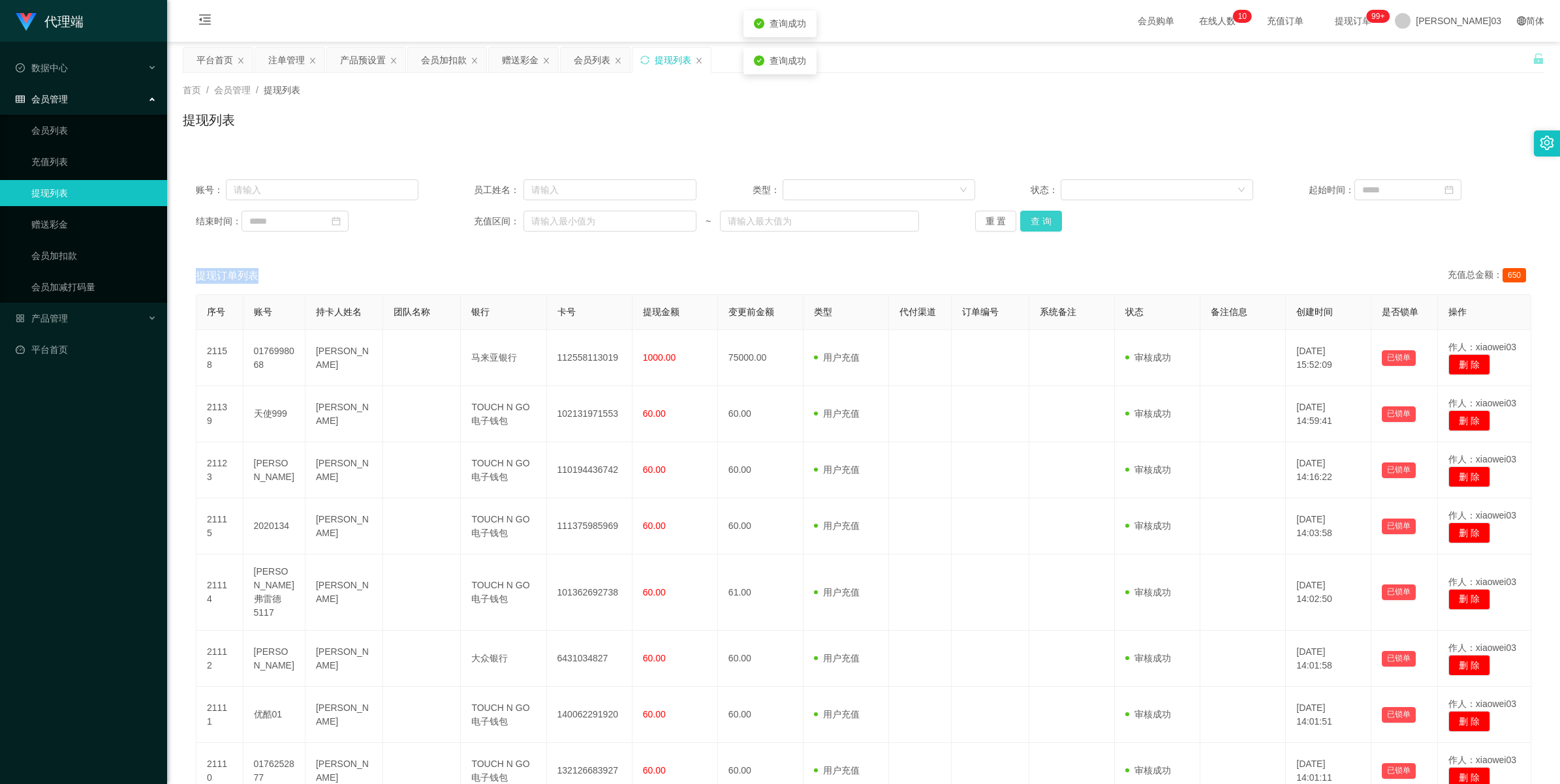
click at [1038, 224] on button "查 询" at bounding box center [1042, 221] width 42 height 21
click at [1052, 214] on button "查 询" at bounding box center [1042, 221] width 42 height 21
click at [1053, 217] on button "查 询" at bounding box center [1042, 221] width 42 height 21
click at [1051, 216] on button "查 询" at bounding box center [1042, 221] width 42 height 21
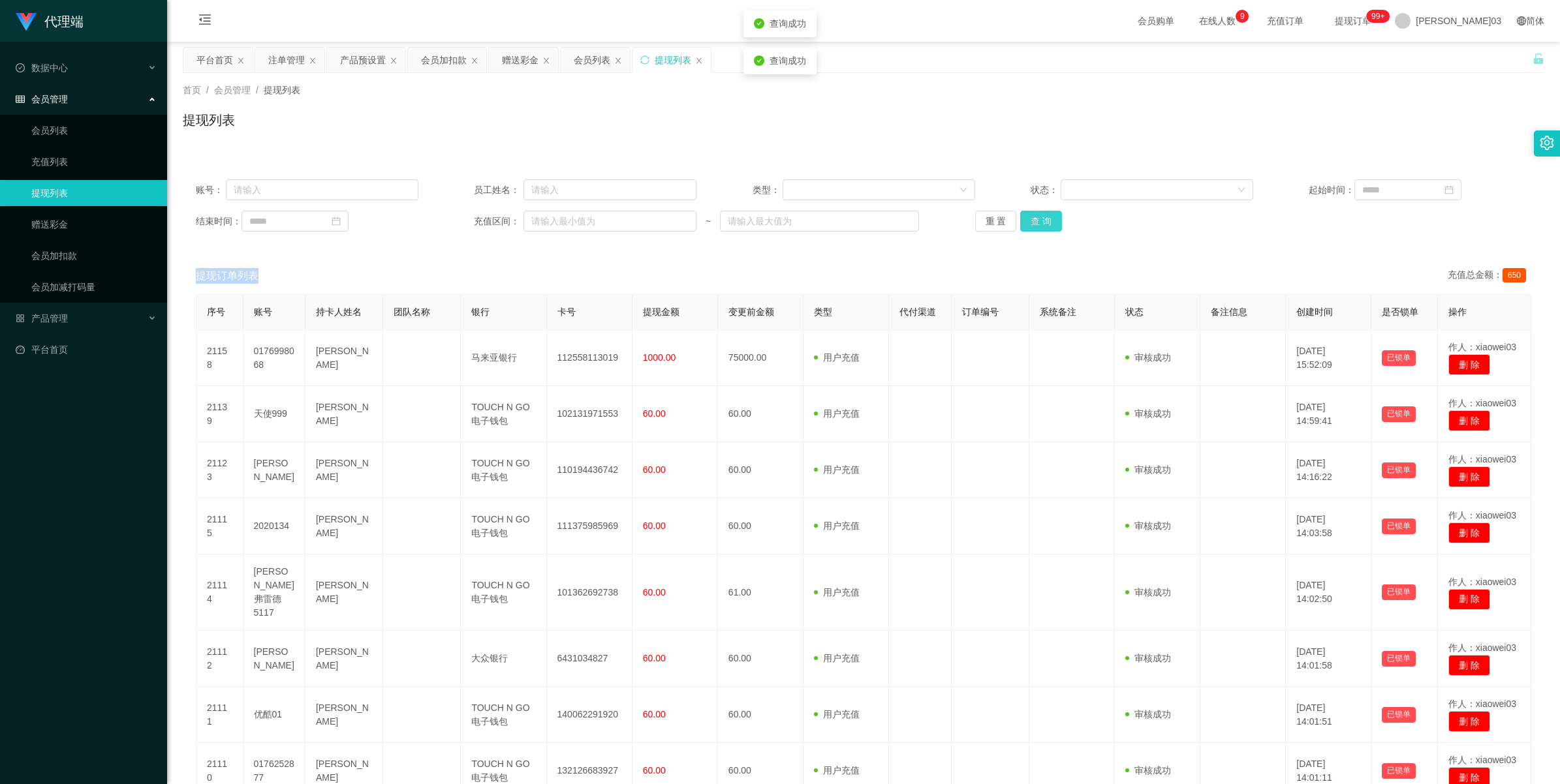
click at [1051, 216] on button "查 询" at bounding box center [1042, 221] width 42 height 21
click at [1040, 222] on button "查 询" at bounding box center [1042, 221] width 42 height 21
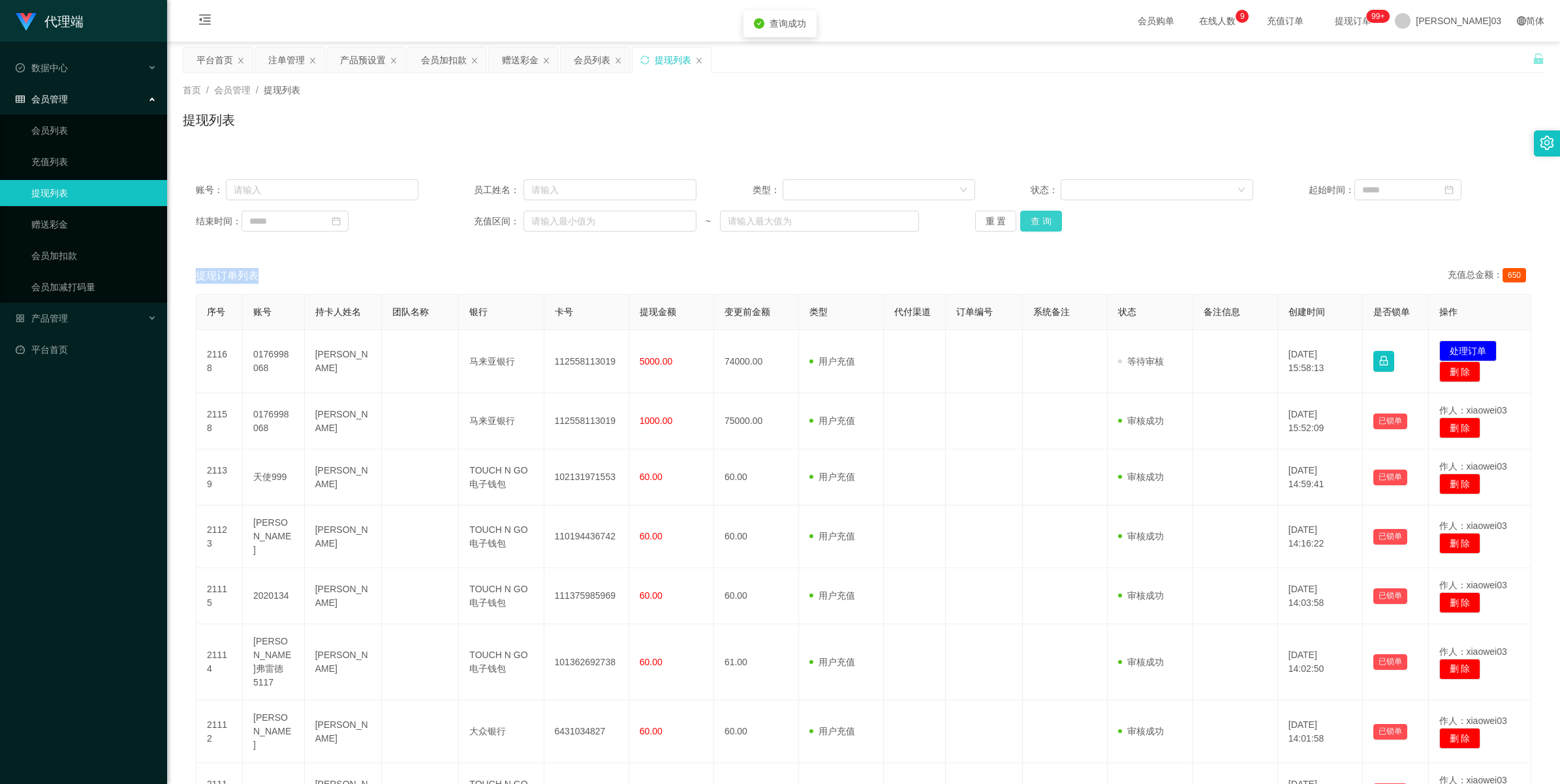
click at [1042, 223] on button "查 询" at bounding box center [1042, 221] width 42 height 21
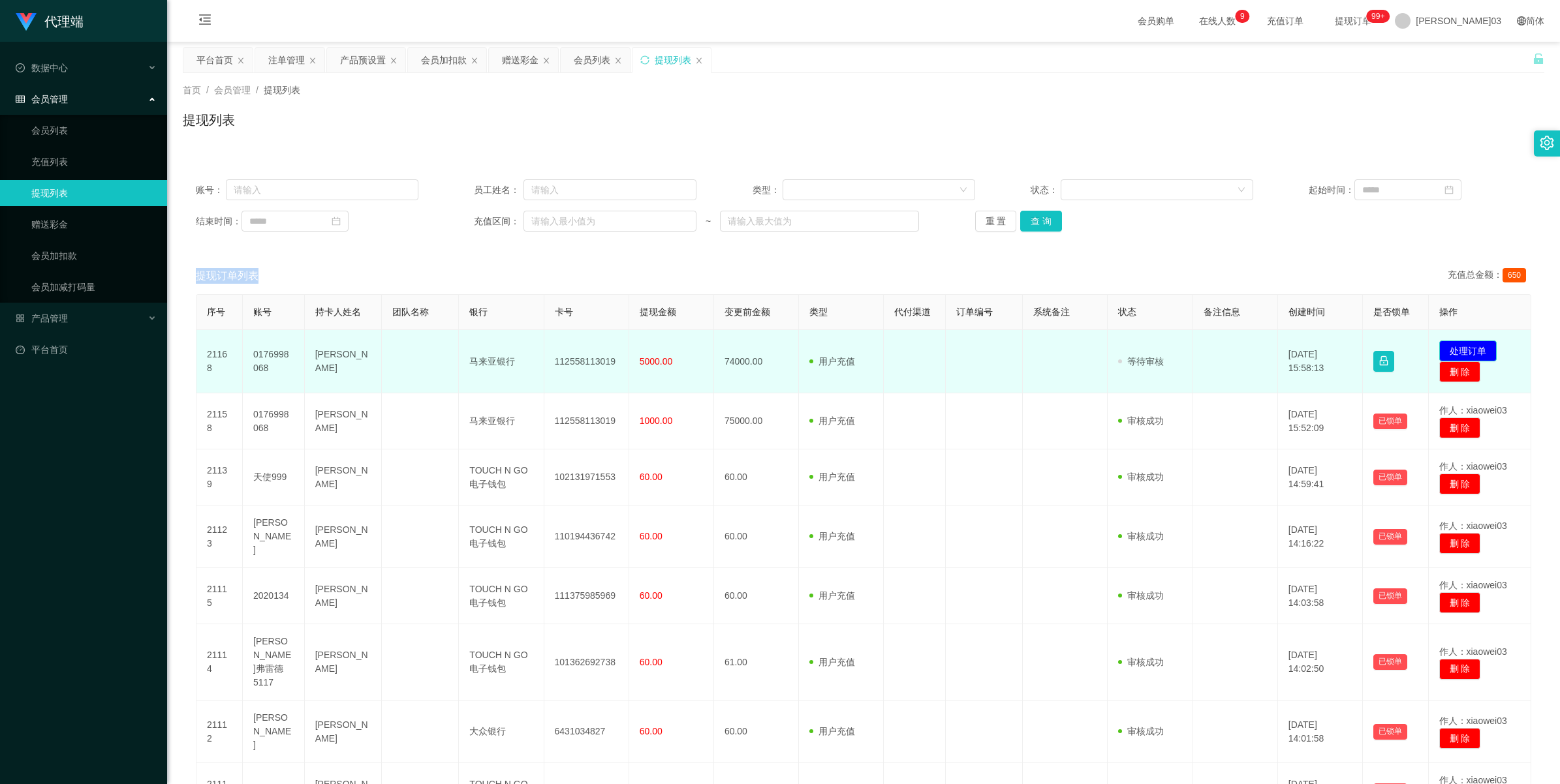
click at [1463, 350] on button "处理订单" at bounding box center [1468, 351] width 58 height 21
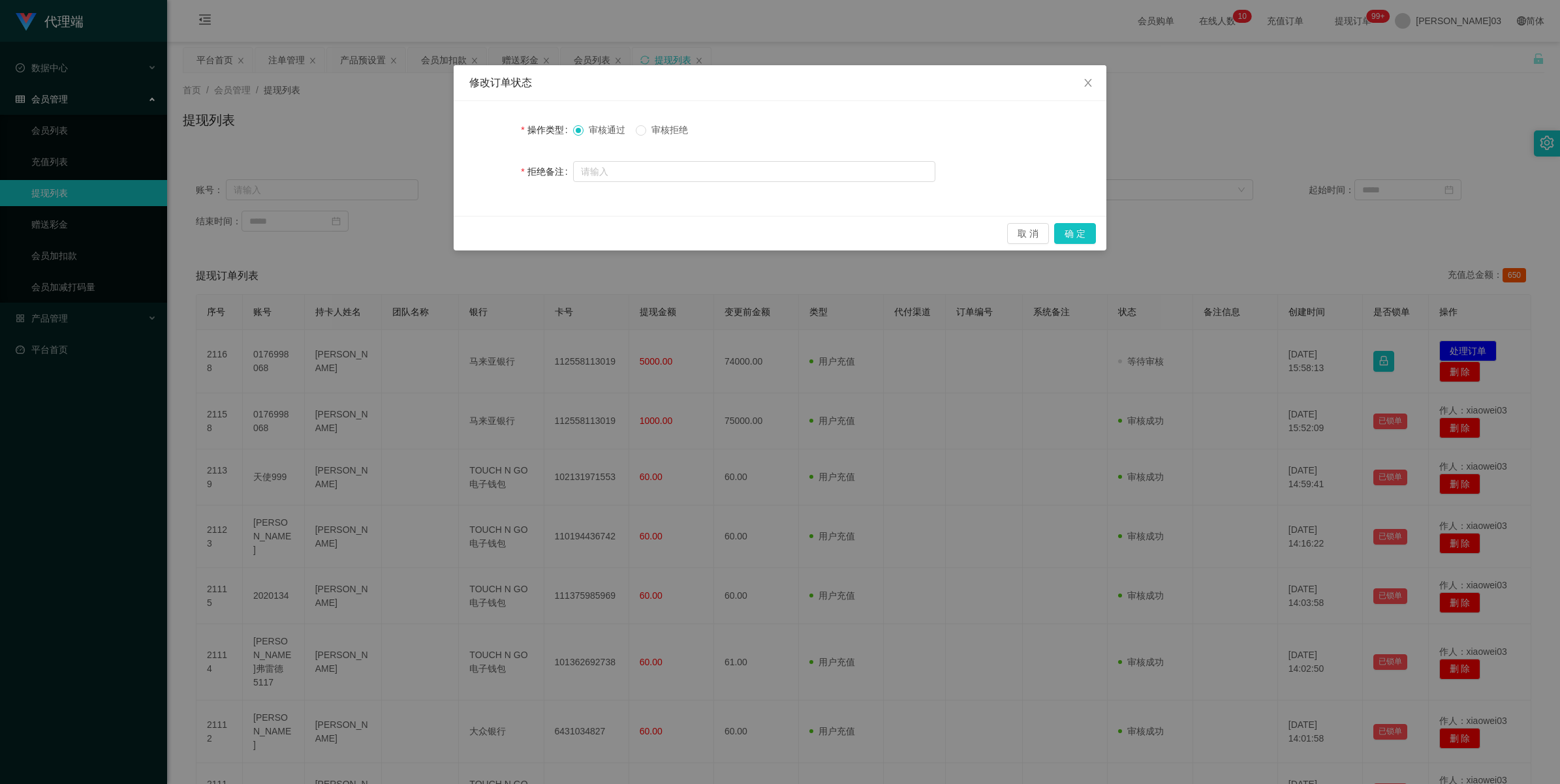
click at [646, 129] on span "审核拒绝" at bounding box center [670, 130] width 47 height 10
click at [638, 169] on input "text" at bounding box center [754, 172] width 362 height 21
paste input "提现驳回，备注 禁止提现 尊敬的用户：由于你本次兑换取款未按报备步骤分笔顺序提交，导致工作台启动资金保护机制。系统需要你激活对冲账号，请在 24 小时内完成，…"
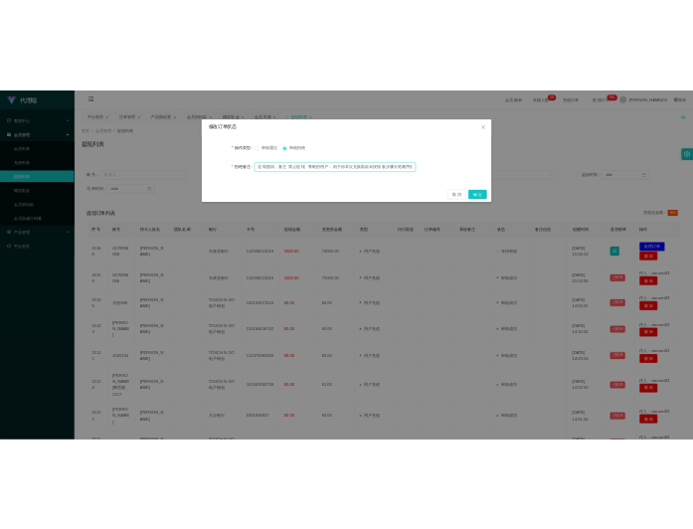
scroll to position [0, 1514]
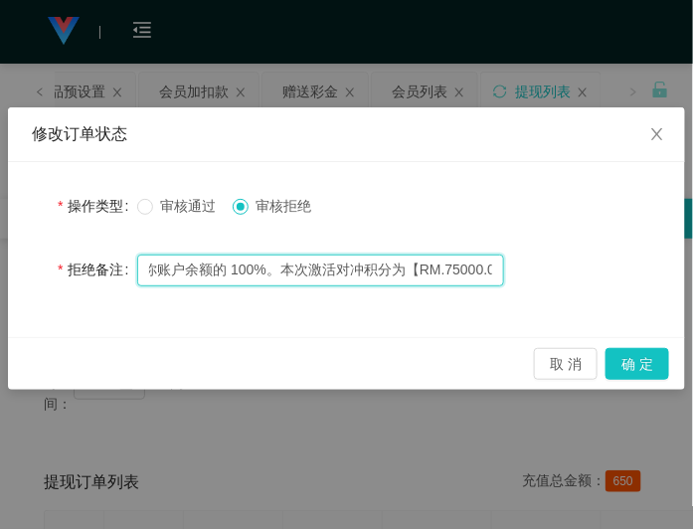
type input "提现驳回，备注 禁止提现 尊敬的用户：由于你本次兑换取款未按报备步骤分笔顺序提交，导致工作台启动资金保护机制。系统需要你激活对冲账号，请在 24 小时内完成，…"
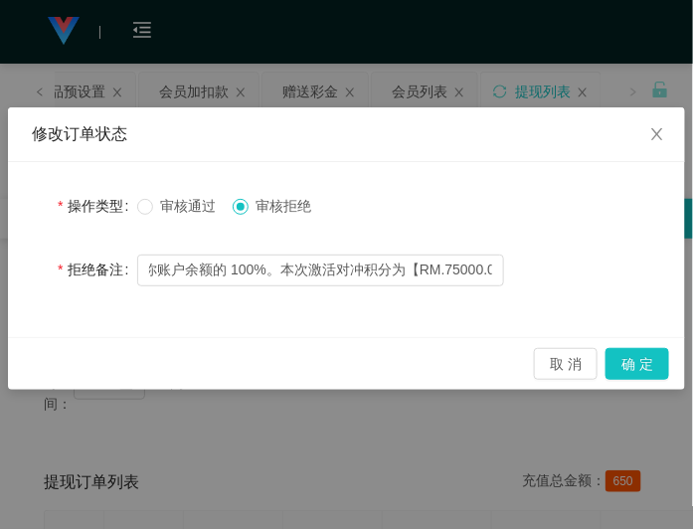
scroll to position [0, 0]
click at [627, 364] on button "确 定" at bounding box center [638, 364] width 64 height 32
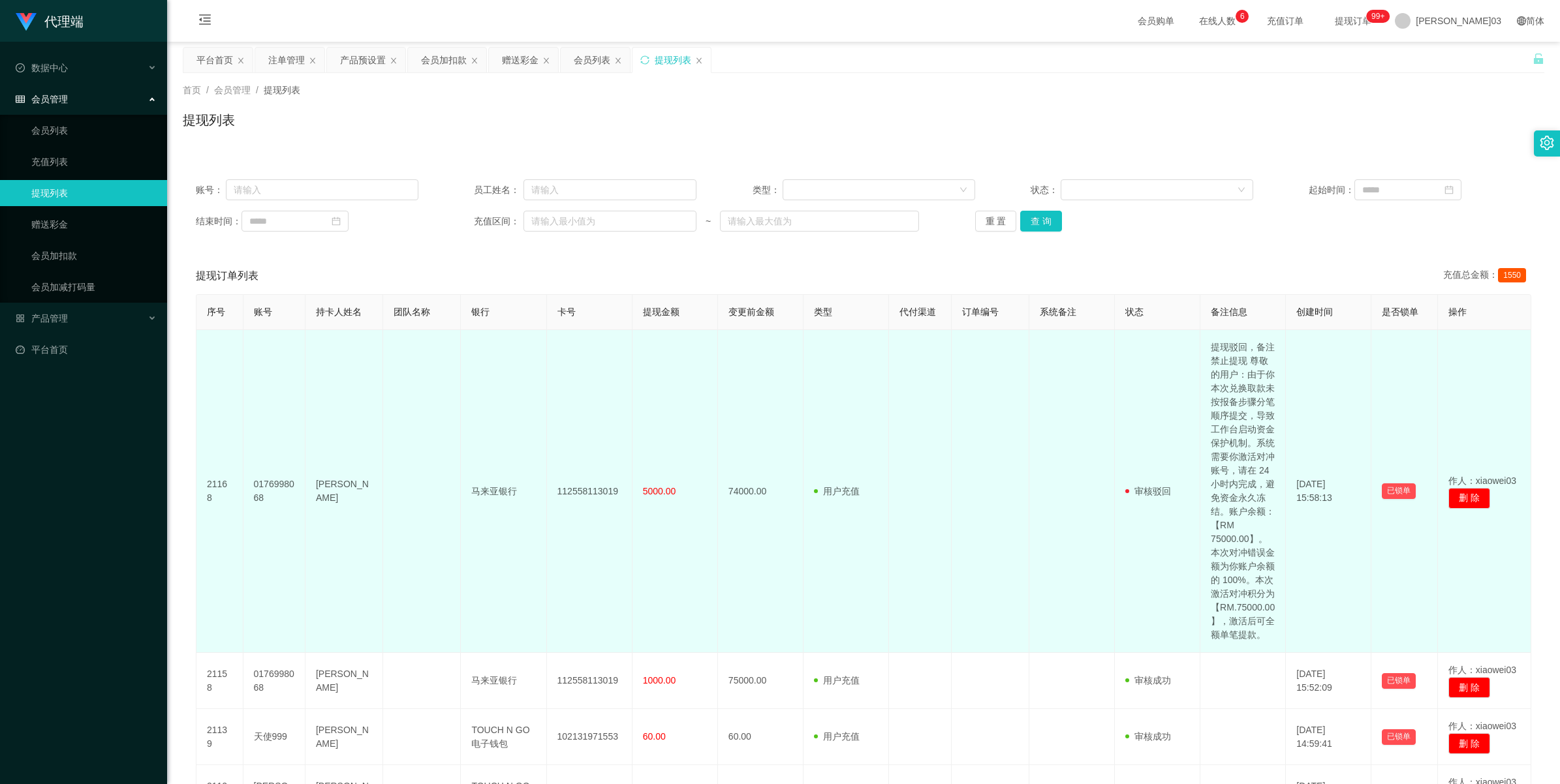
click at [276, 503] on td "0176998068" at bounding box center [274, 491] width 62 height 323
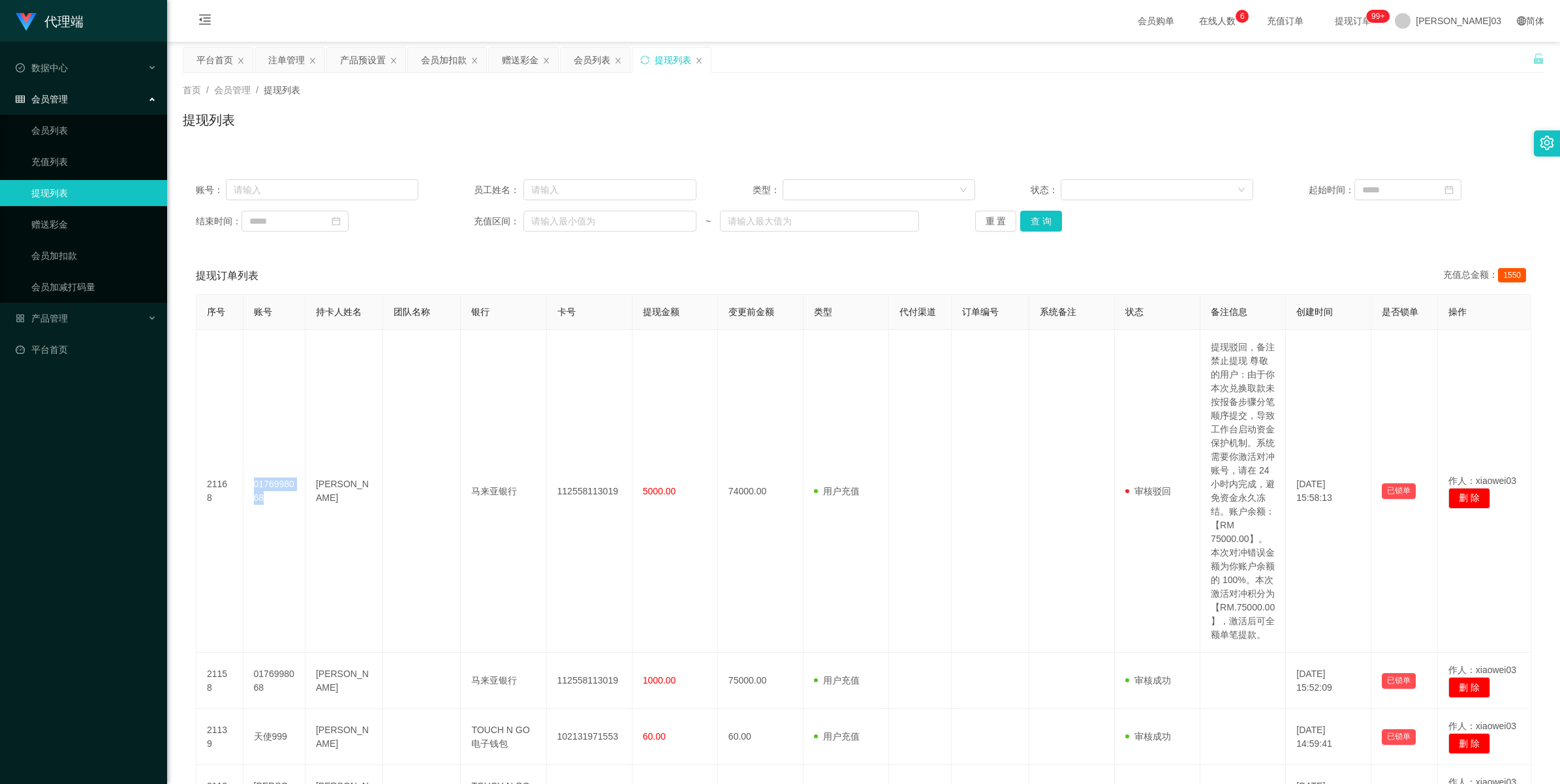
copy td "0176998068"
click at [529, 58] on div "赠送彩金" at bounding box center [520, 60] width 37 height 25
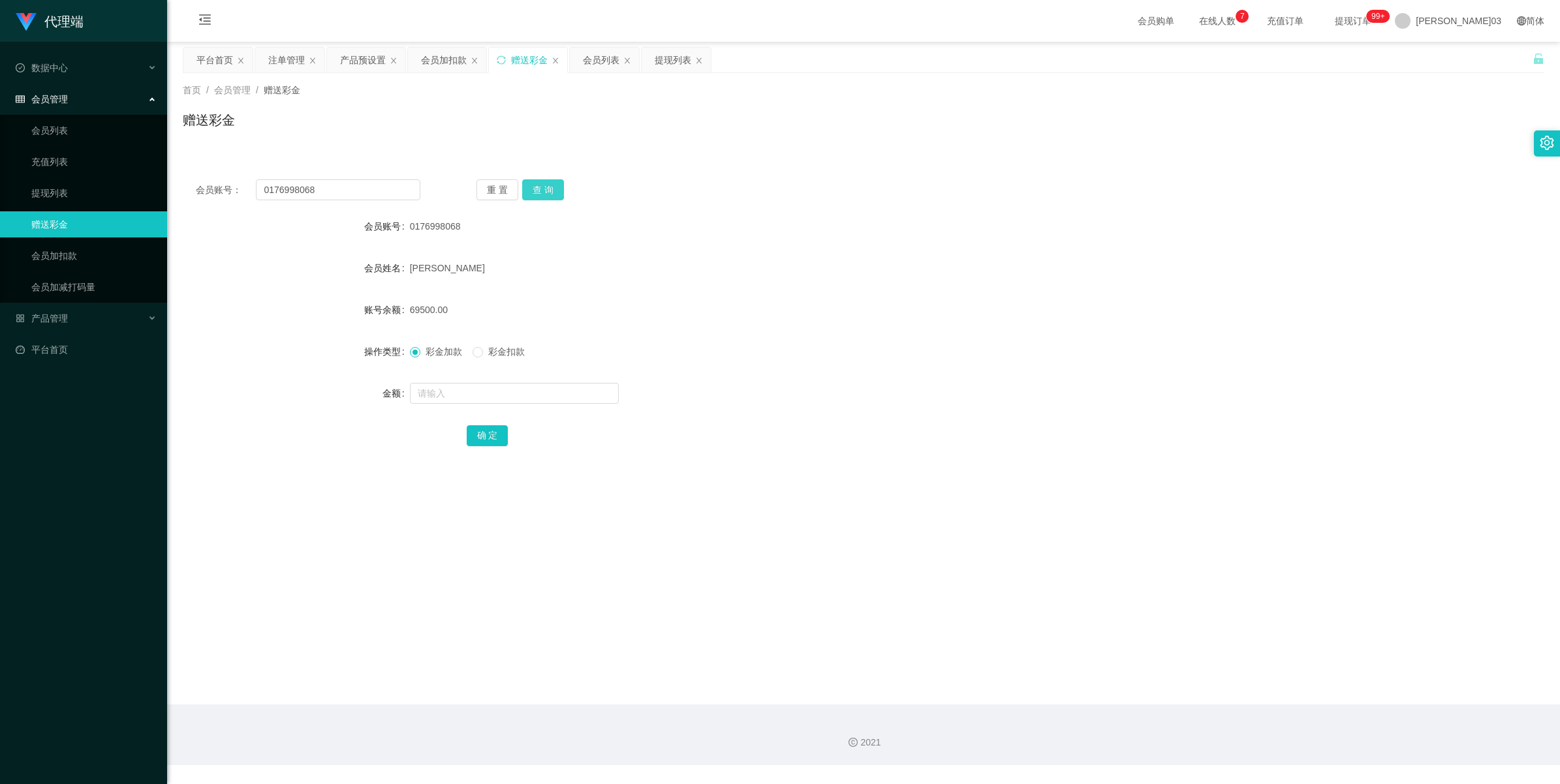
click at [549, 189] on button "查 询" at bounding box center [543, 190] width 42 height 21
click at [549, 189] on div "重 置 查 询" at bounding box center [589, 190] width 224 height 21
click at [549, 189] on button "查 询" at bounding box center [543, 190] width 42 height 21
click at [549, 189] on div "重 置 查 询" at bounding box center [589, 190] width 224 height 21
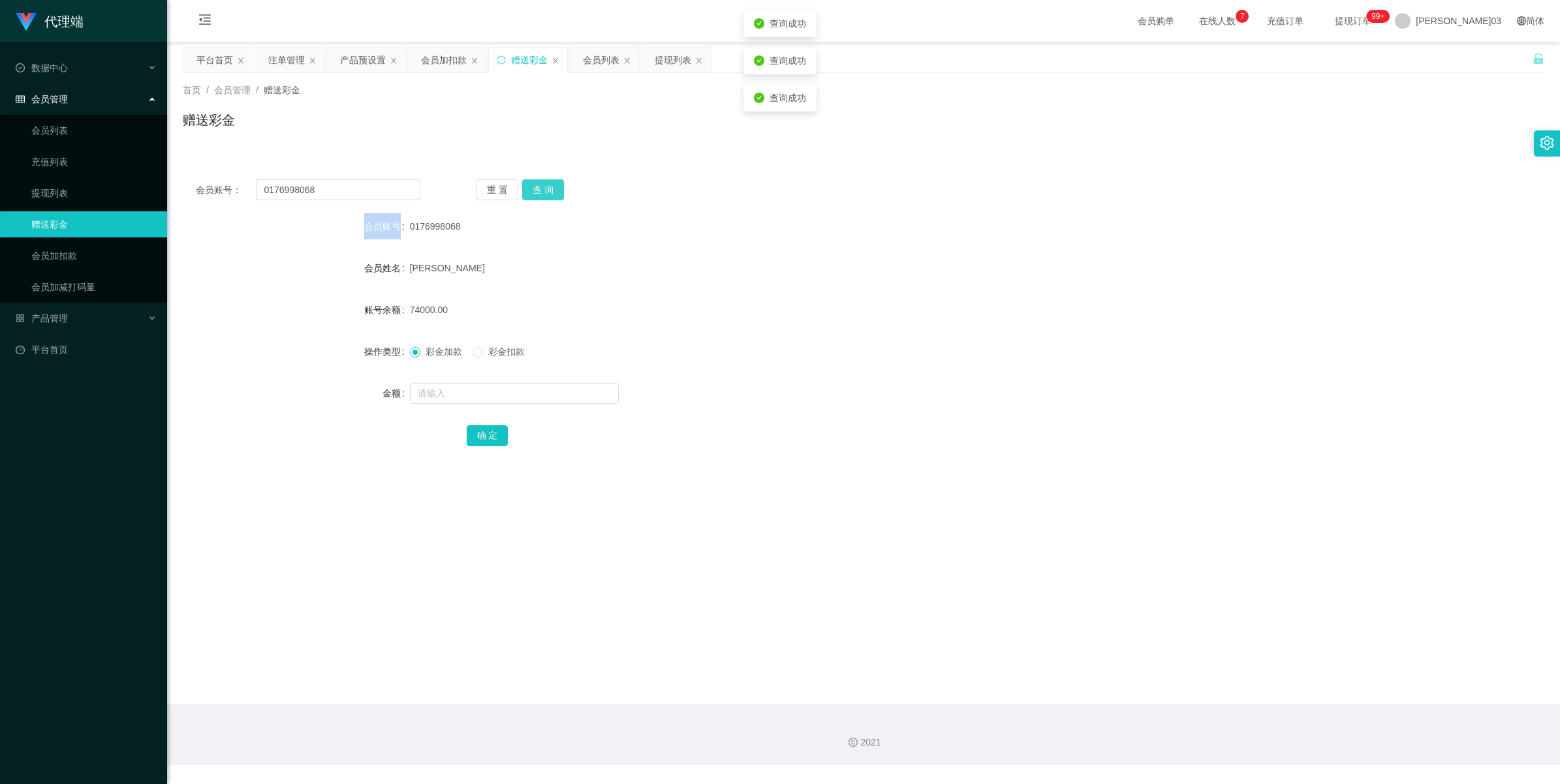
click at [549, 189] on button "查 询" at bounding box center [543, 190] width 42 height 21
click at [826, 215] on div "0176998068" at bounding box center [807, 226] width 794 height 26
